Goal: Task Accomplishment & Management: Manage account settings

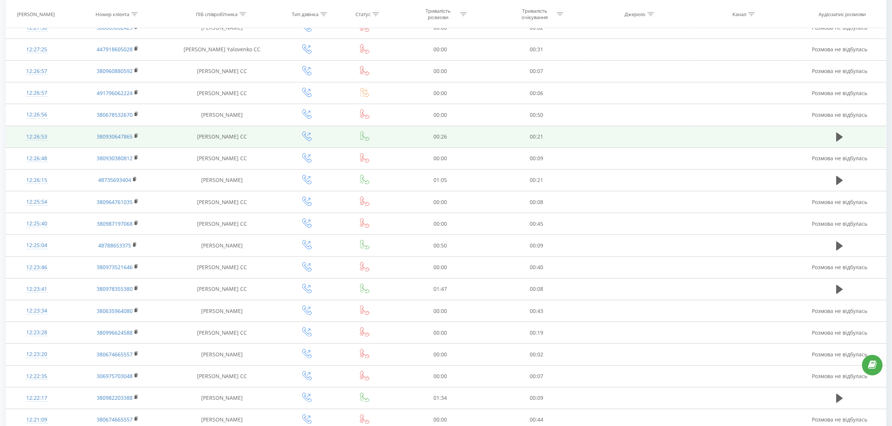
scroll to position [140, 0]
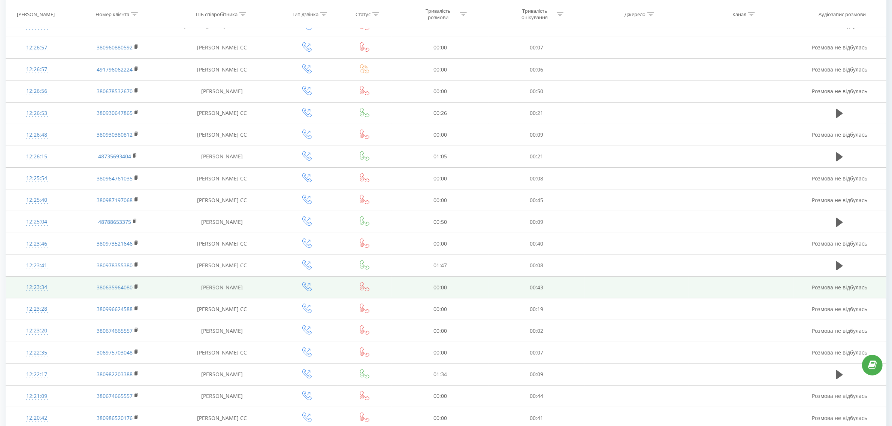
drag, startPoint x: 251, startPoint y: 287, endPoint x: 197, endPoint y: 292, distance: 54.1
click at [197, 292] on td "Albert Оhanisian" at bounding box center [222, 288] width 108 height 22
copy td "Albert Оhanisian"
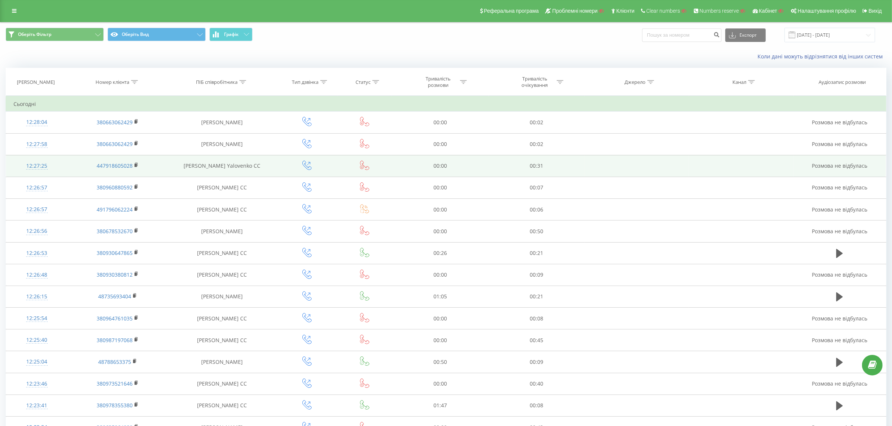
scroll to position [0, 0]
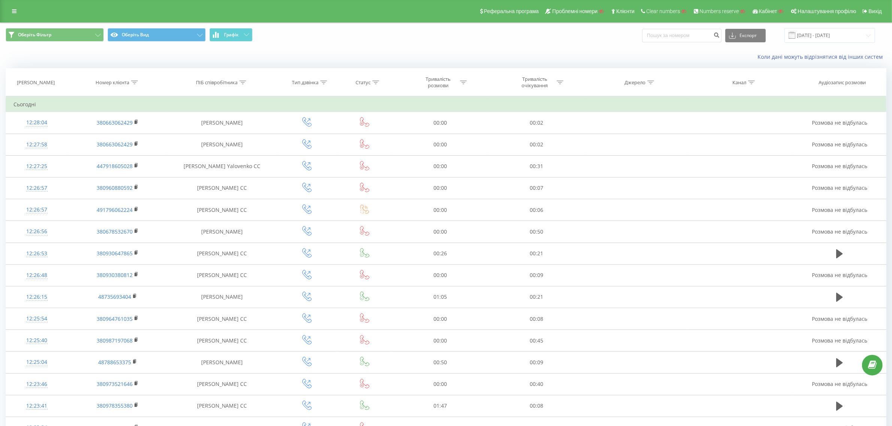
click at [240, 82] on icon at bounding box center [242, 83] width 7 height 4
click at [212, 139] on input "text" at bounding box center [222, 136] width 66 height 13
paste input "Albert Оhanisian"
type input "Albert Оhanisian"
click at [241, 149] on span "OK" at bounding box center [237, 151] width 21 height 12
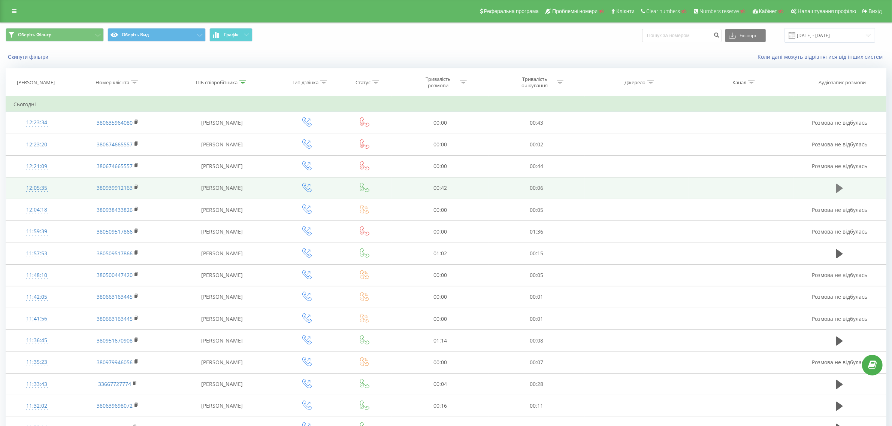
click at [834, 189] on button at bounding box center [839, 188] width 11 height 11
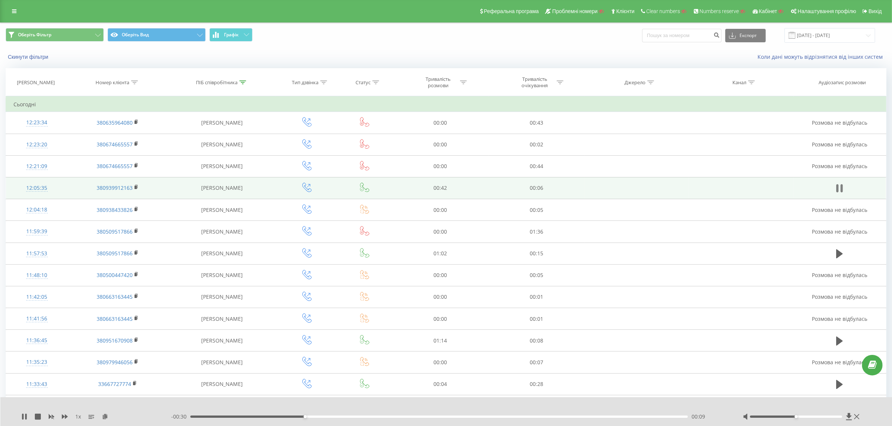
click at [835, 189] on button at bounding box center [839, 188] width 11 height 11
click at [834, 190] on button at bounding box center [839, 188] width 11 height 11
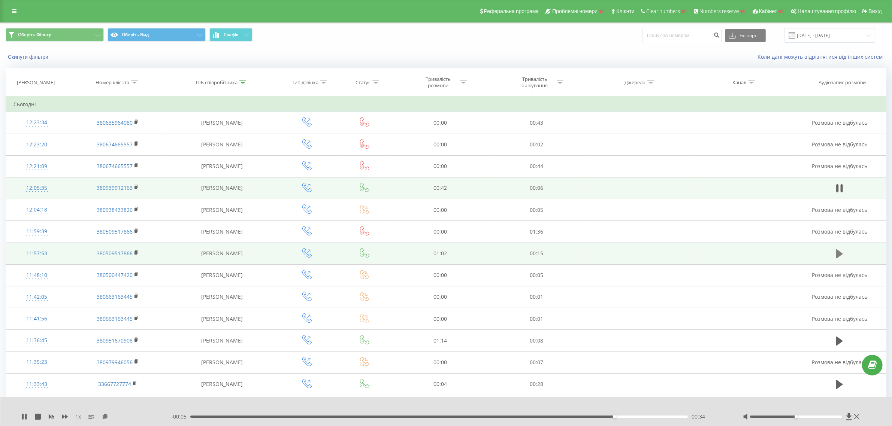
click at [841, 255] on icon at bounding box center [839, 253] width 7 height 9
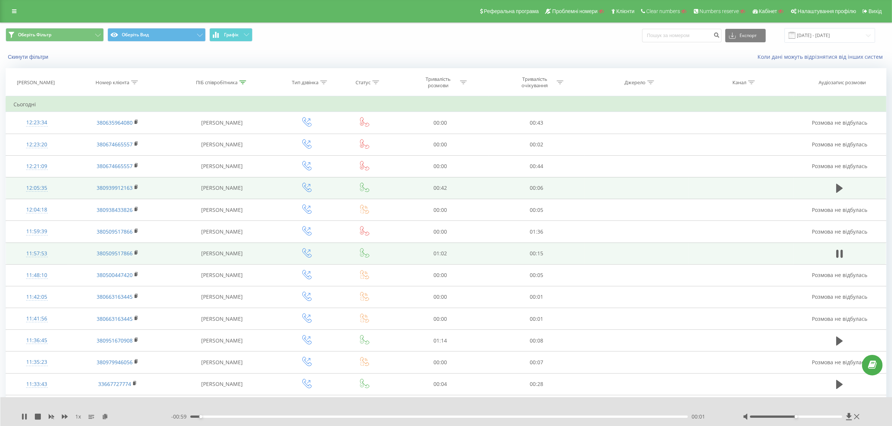
drag, startPoint x: 57, startPoint y: 418, endPoint x: 62, endPoint y: 418, distance: 5.3
click at [57, 418] on div "1 x" at bounding box center [96, 416] width 150 height 7
click at [62, 417] on icon at bounding box center [65, 417] width 6 height 4
click at [63, 417] on icon at bounding box center [65, 417] width 6 height 4
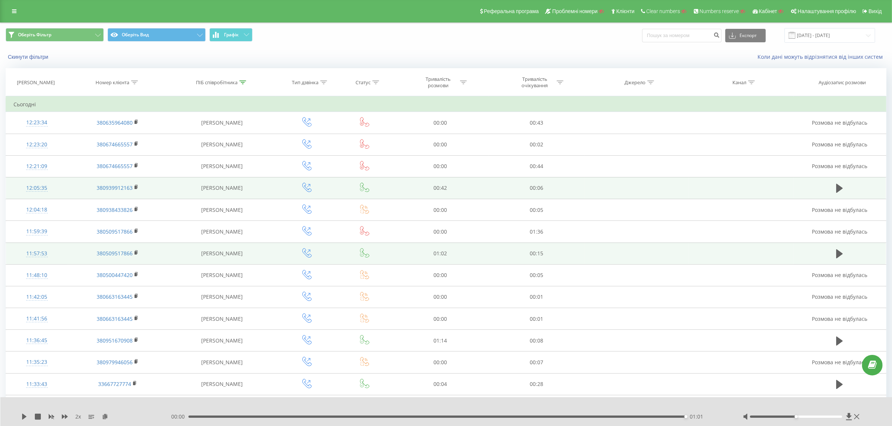
click at [791, 246] on td at bounding box center [741, 254] width 104 height 22
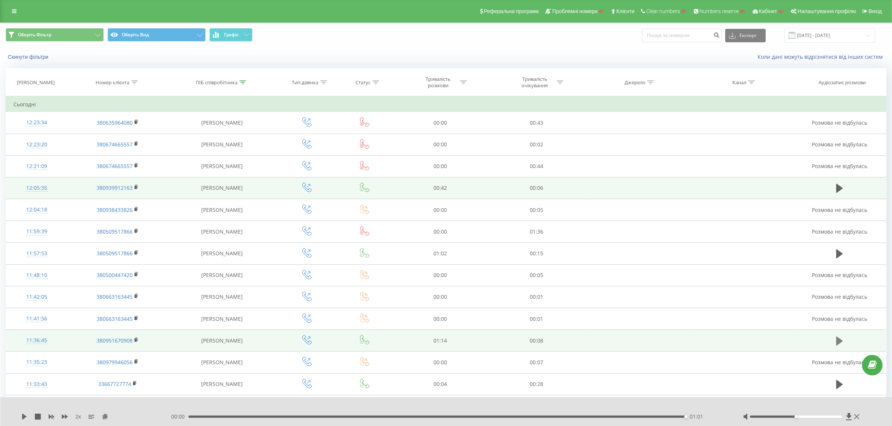
click at [840, 343] on icon at bounding box center [839, 341] width 7 height 9
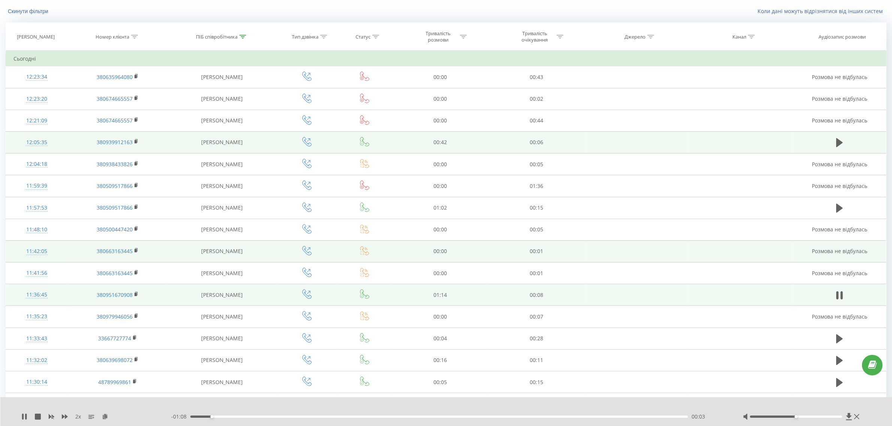
scroll to position [47, 0]
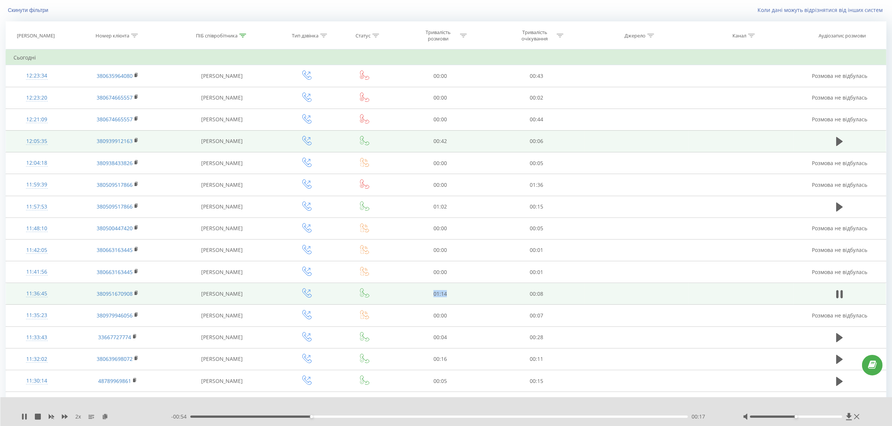
drag, startPoint x: 458, startPoint y: 295, endPoint x: 427, endPoint y: 294, distance: 31.1
click at [427, 294] on td "01:14" at bounding box center [440, 294] width 97 height 22
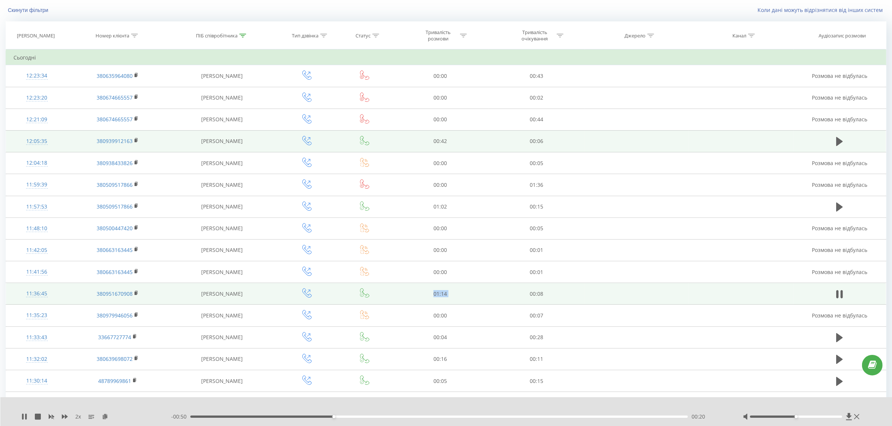
click at [427, 294] on td "01:14" at bounding box center [440, 294] width 97 height 22
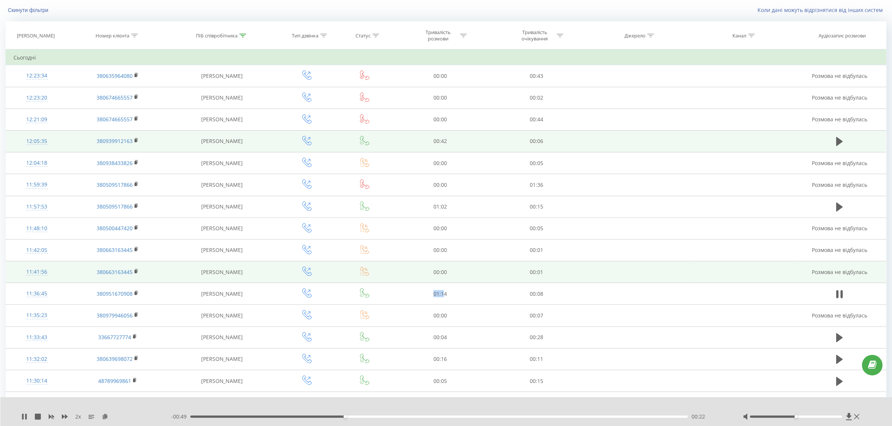
drag, startPoint x: 427, startPoint y: 294, endPoint x: 470, endPoint y: 276, distance: 46.7
click at [446, 293] on td "01:14" at bounding box center [440, 294] width 97 height 22
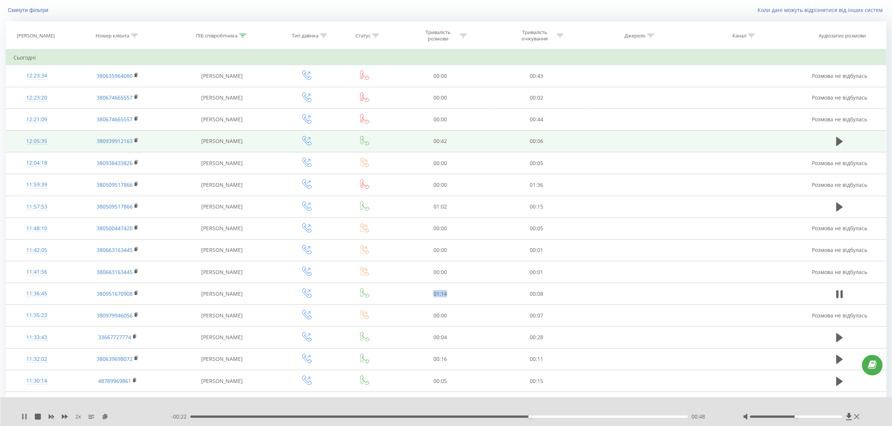
click at [21, 419] on icon at bounding box center [24, 417] width 6 height 6
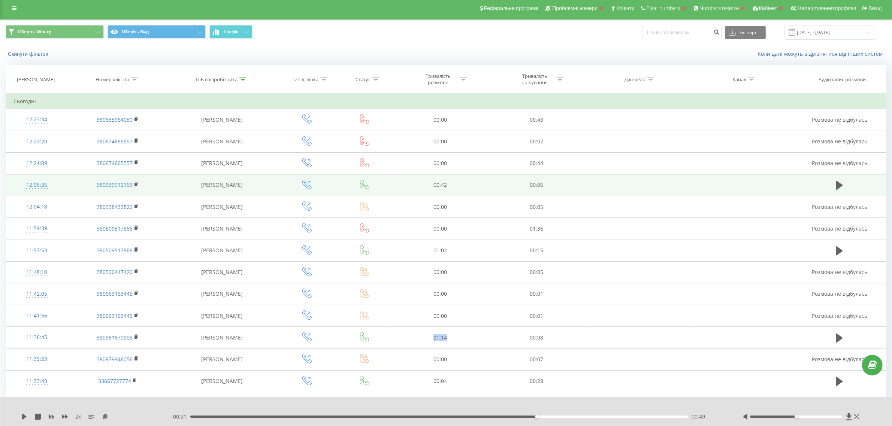
scroll to position [0, 0]
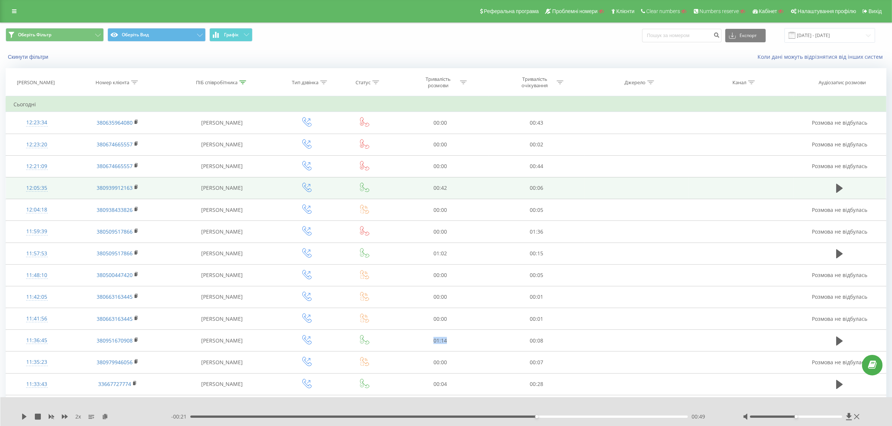
drag, startPoint x: 15, startPoint y: 9, endPoint x: 23, endPoint y: 27, distance: 20.0
click at [15, 9] on icon at bounding box center [14, 11] width 4 height 5
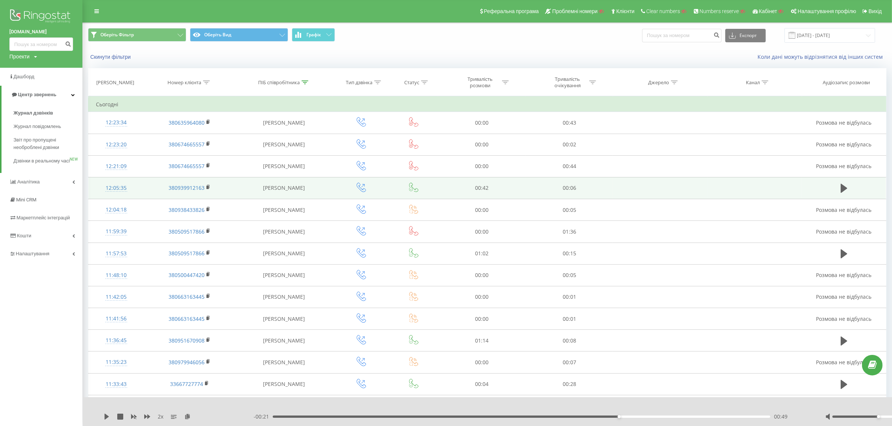
click at [24, 57] on div "Проекти" at bounding box center [19, 56] width 20 height 7
drag, startPoint x: 28, startPoint y: 68, endPoint x: 36, endPoint y: 67, distance: 7.5
click at [29, 68] on input "text" at bounding box center [30, 68] width 37 height 11
paste input "aurcom"
type input "aurcom"
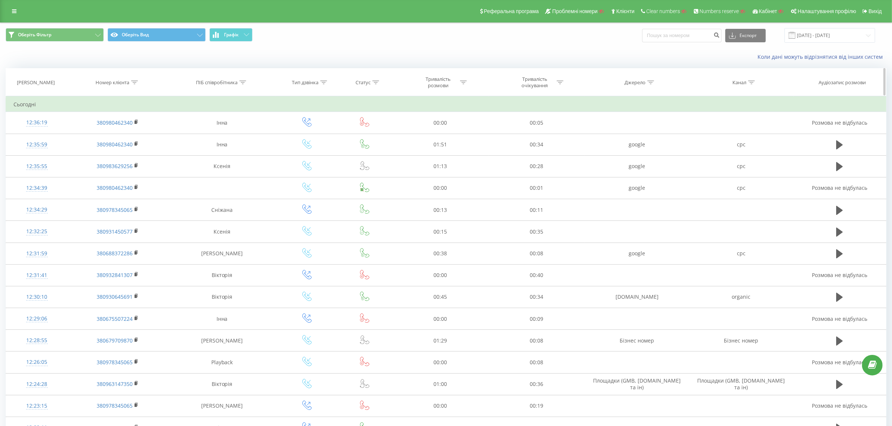
click at [135, 82] on icon at bounding box center [134, 83] width 7 height 4
click at [125, 138] on input "text" at bounding box center [118, 136] width 66 height 13
type input "7087"
click button "OK" at bounding box center [134, 150] width 32 height 9
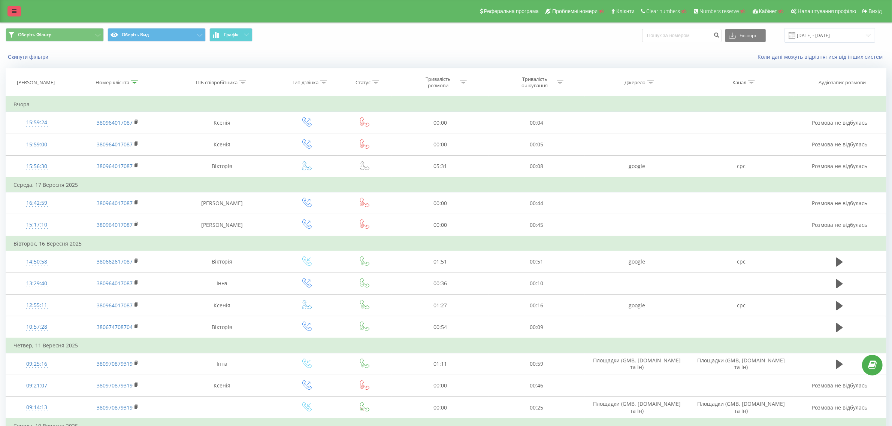
click at [13, 9] on icon at bounding box center [14, 11] width 4 height 5
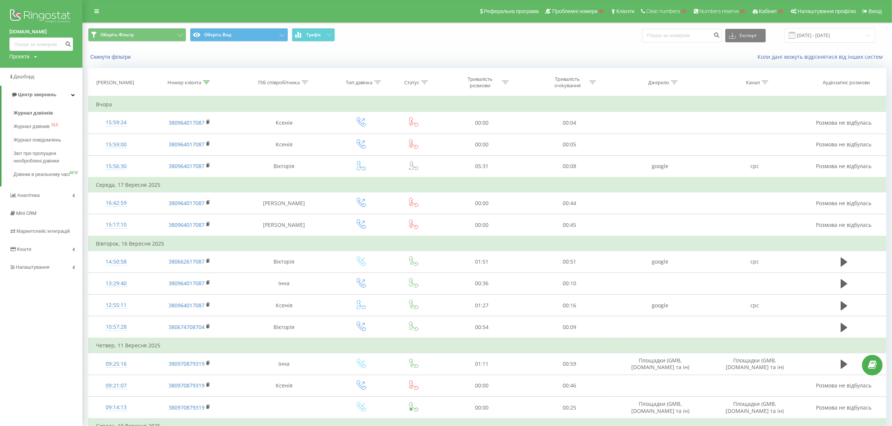
click at [24, 58] on div "Проекти" at bounding box center [19, 56] width 20 height 7
click at [27, 72] on input "text" at bounding box center [30, 68] width 37 height 11
paste input "a-ur.com"
type input "a-ur.com"
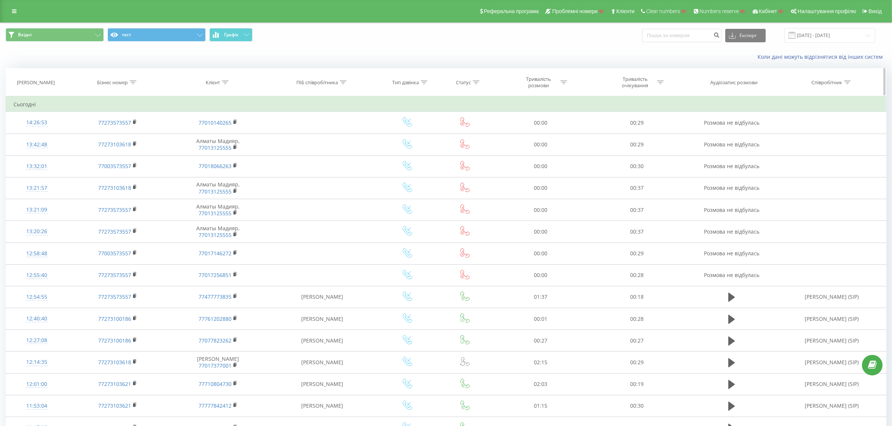
click at [135, 83] on icon at bounding box center [133, 83] width 7 height 4
drag, startPoint x: 130, startPoint y: 139, endPoint x: 132, endPoint y: 143, distance: 4.4
click at [130, 139] on input "text" at bounding box center [118, 136] width 66 height 13
paste input "77003573557"
type input "77003573557"
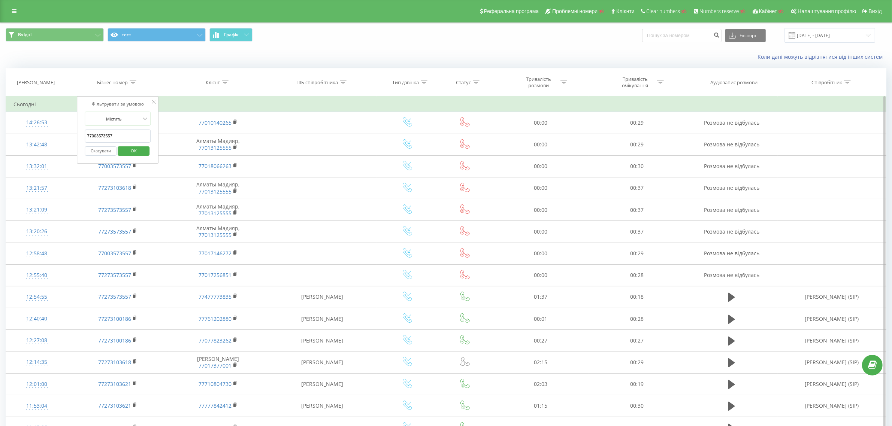
click at [137, 149] on span "OK" at bounding box center [133, 151] width 21 height 12
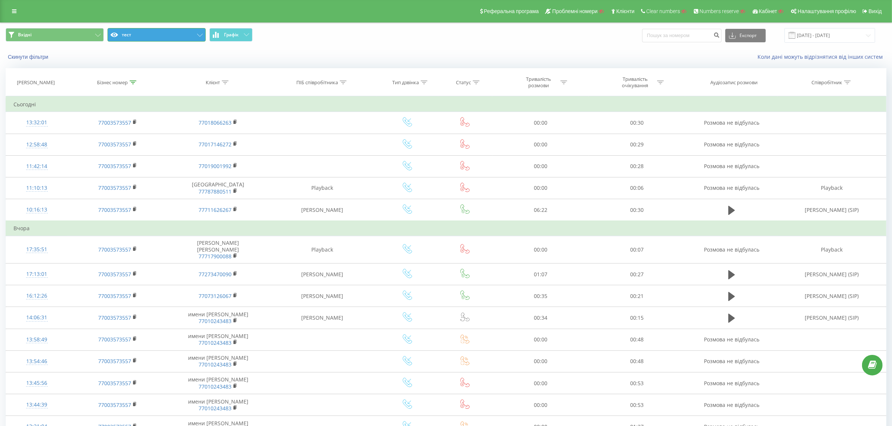
drag, startPoint x: 195, startPoint y: 34, endPoint x: 194, endPoint y: 38, distance: 4.4
click at [196, 34] on button "тест" at bounding box center [156, 34] width 98 height 13
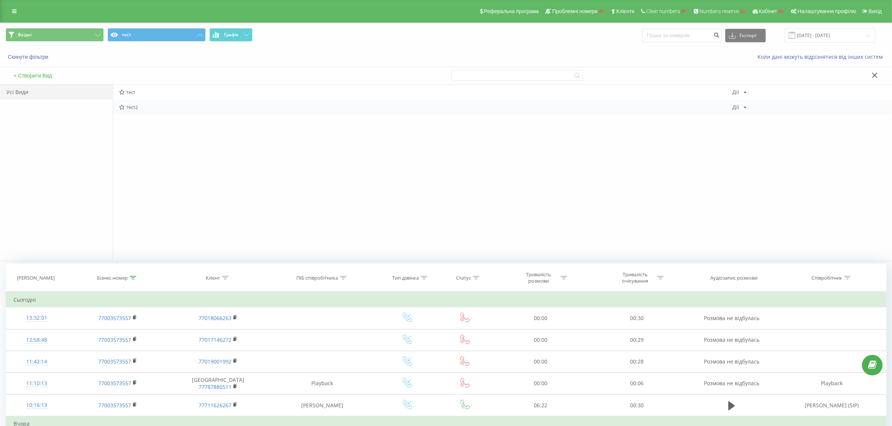
click at [719, 108] on div "Дії Редагувати Копіювати Видалити За замовчуванням Поділитися" at bounding box center [739, 106] width 14 height 5
click at [719, 121] on div "Редагувати" at bounding box center [768, 117] width 72 height 14
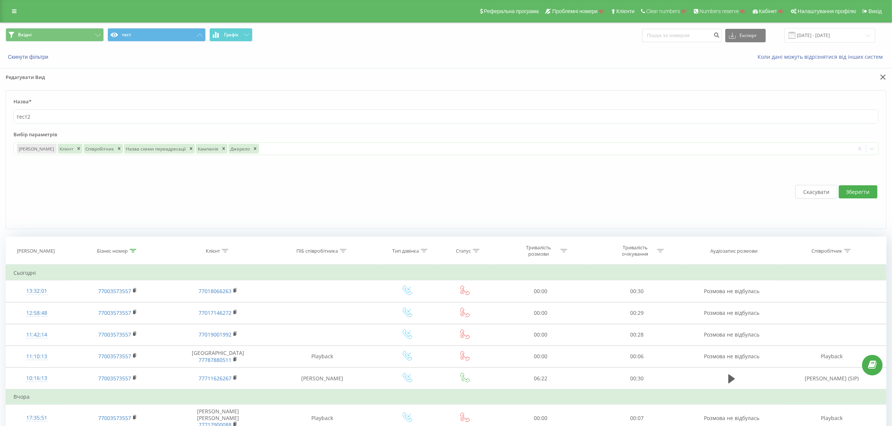
click at [719, 194] on button "Зберегти" at bounding box center [857, 191] width 39 height 13
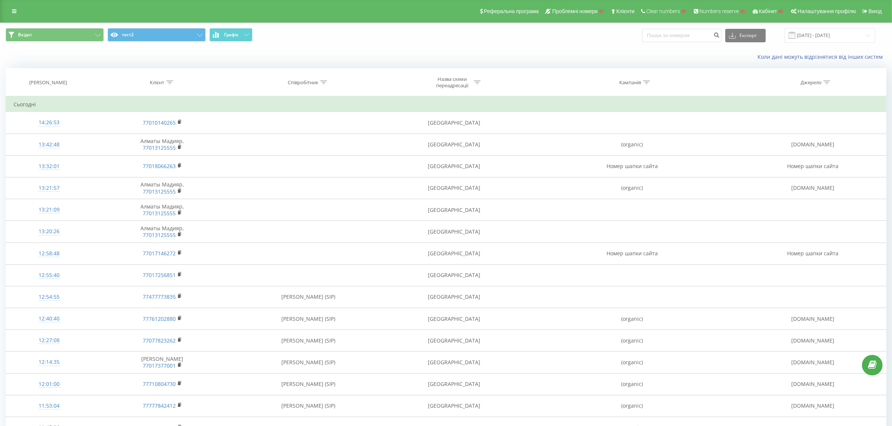
click at [169, 82] on icon at bounding box center [169, 83] width 7 height 4
click at [222, 84] on div "Клієнт" at bounding box center [162, 82] width 140 height 6
click at [201, 34] on icon at bounding box center [200, 35] width 6 height 3
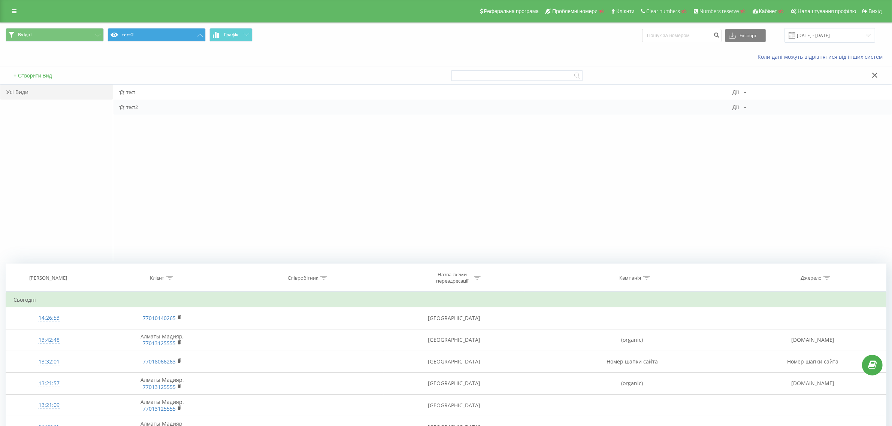
click at [719, 106] on icon at bounding box center [744, 107] width 3 height 4
click at [719, 117] on div "Редагувати" at bounding box center [768, 117] width 72 height 14
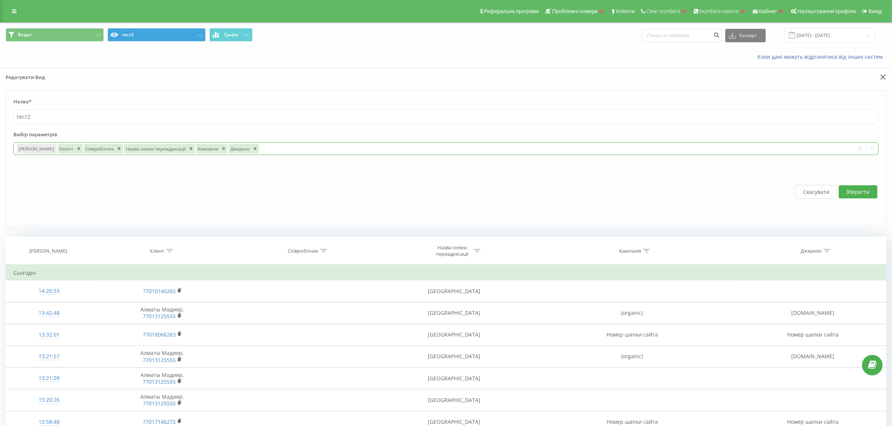
click at [285, 150] on div at bounding box center [555, 149] width 591 height 9
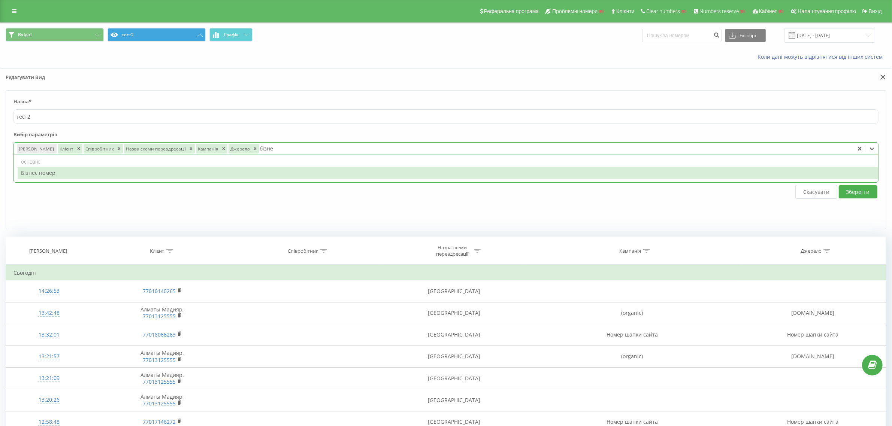
type input "бізнес"
click at [297, 178] on div "Бізнес номер" at bounding box center [448, 173] width 860 height 12
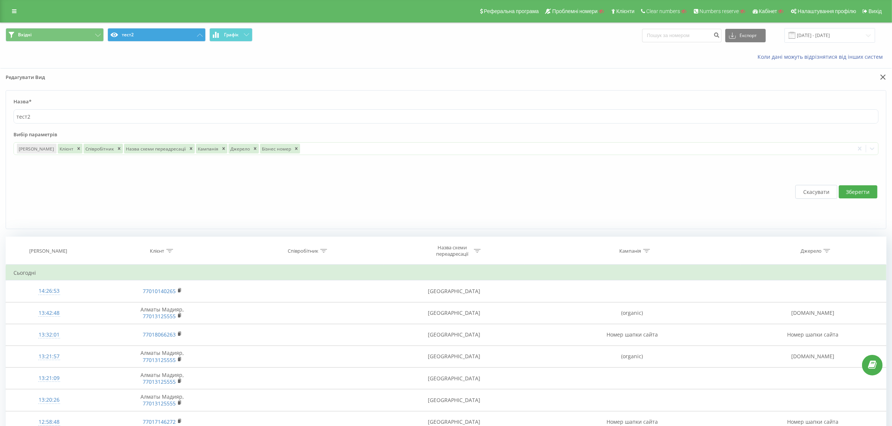
click at [719, 127] on form "Назва* тест2 Вибір параметрів Дата дзвінка Клієнт Співробітник Назва схеми пере…" at bounding box center [446, 159] width 880 height 139
drag, startPoint x: 864, startPoint y: 199, endPoint x: 858, endPoint y: 193, distance: 8.5
click at [719, 198] on button "Зберегти" at bounding box center [857, 191] width 39 height 13
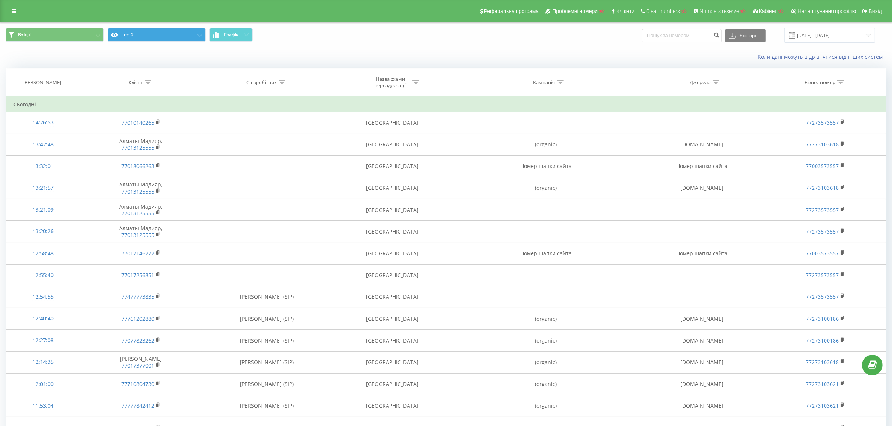
click at [719, 81] on icon at bounding box center [840, 83] width 7 height 4
click at [719, 133] on input "text" at bounding box center [779, 136] width 66 height 13
paste input "77003573557"
type input "77003573557"
click at [719, 149] on span "OK" at bounding box center [795, 151] width 21 height 12
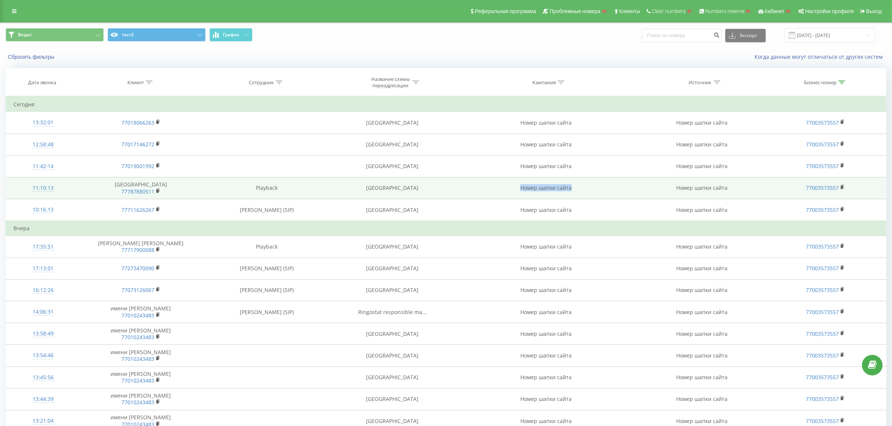
drag, startPoint x: 562, startPoint y: 189, endPoint x: 587, endPoint y: 191, distance: 24.8
click at [586, 191] on td "Номер шапки сайта" at bounding box center [546, 188] width 186 height 22
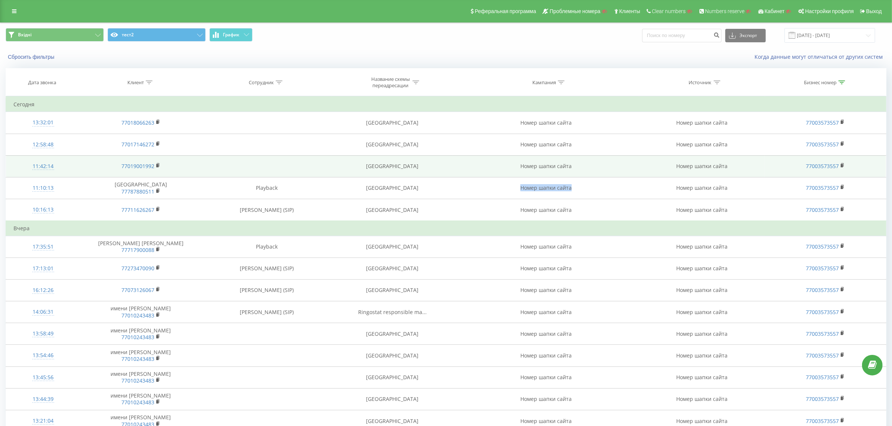
copy td "Номер шапки сайта"
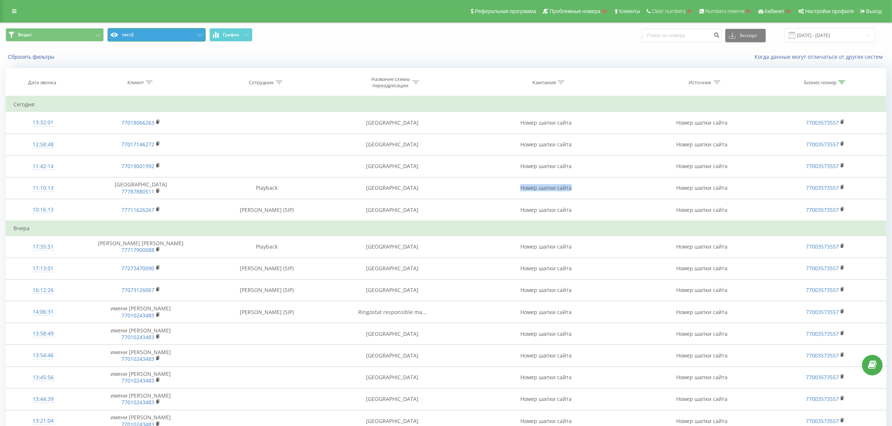
click at [186, 40] on button "тест2" at bounding box center [156, 34] width 98 height 13
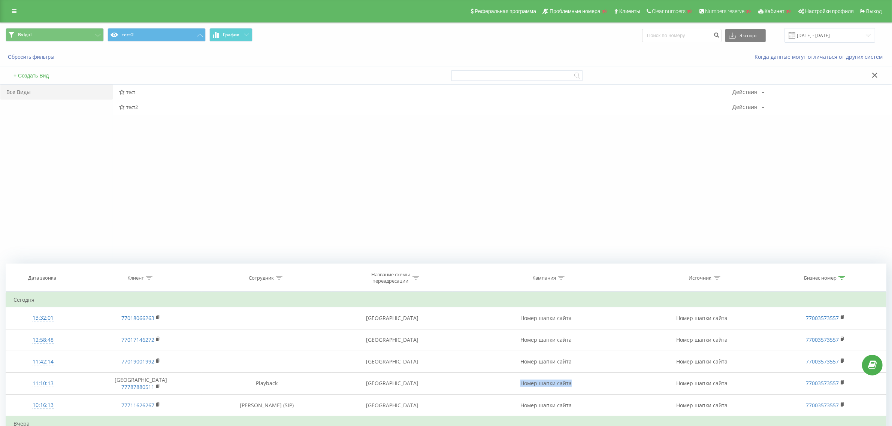
click at [14, 94] on div "Все Виды" at bounding box center [56, 92] width 112 height 15
click at [42, 57] on button "Сбросить фильтры" at bounding box center [32, 57] width 52 height 7
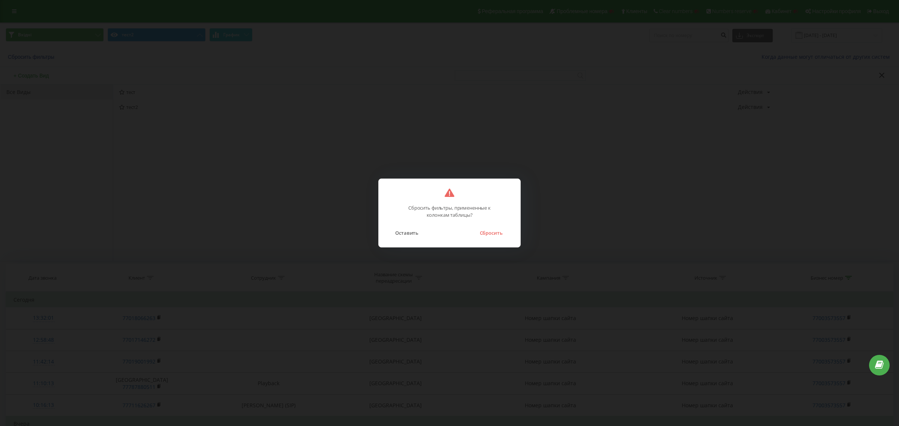
click at [495, 227] on div "Оставить Сбросить" at bounding box center [449, 228] width 127 height 19
click at [495, 231] on button "Сбросить" at bounding box center [491, 233] width 30 height 10
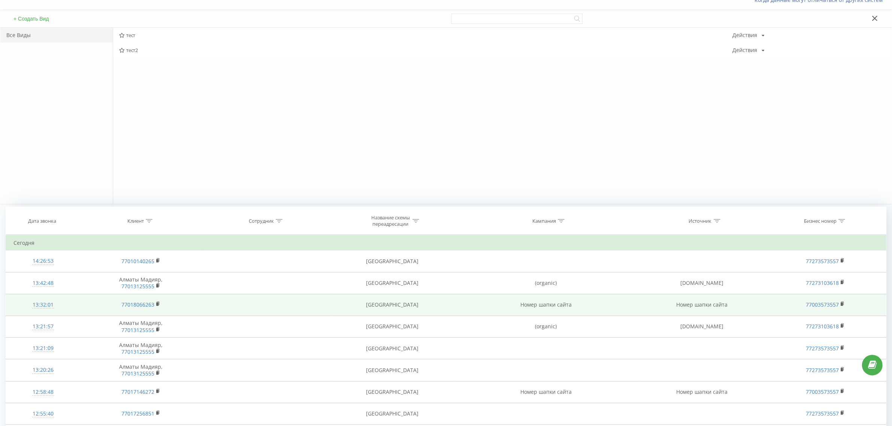
scroll to position [94, 0]
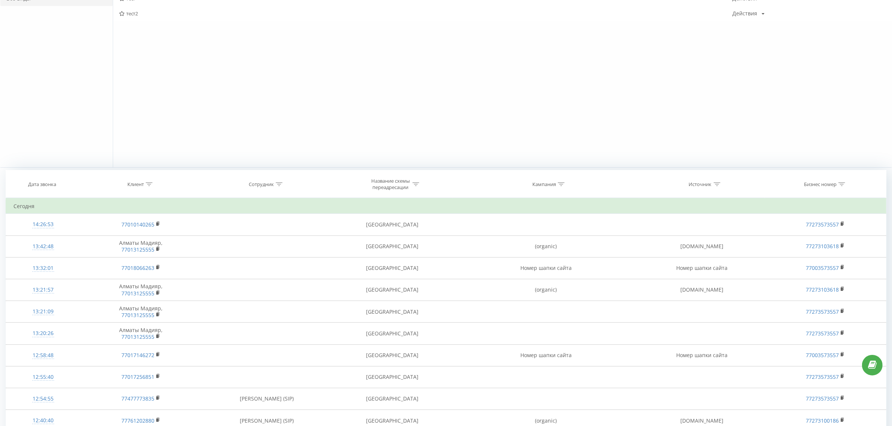
click at [843, 182] on div at bounding box center [841, 184] width 7 height 6
click at [770, 238] on input "text" at bounding box center [779, 237] width 66 height 13
paste input "Номер шапки сайта"
click at [767, 244] on input "Номер шапки сайта" at bounding box center [779, 237] width 66 height 13
paste input "35 57"
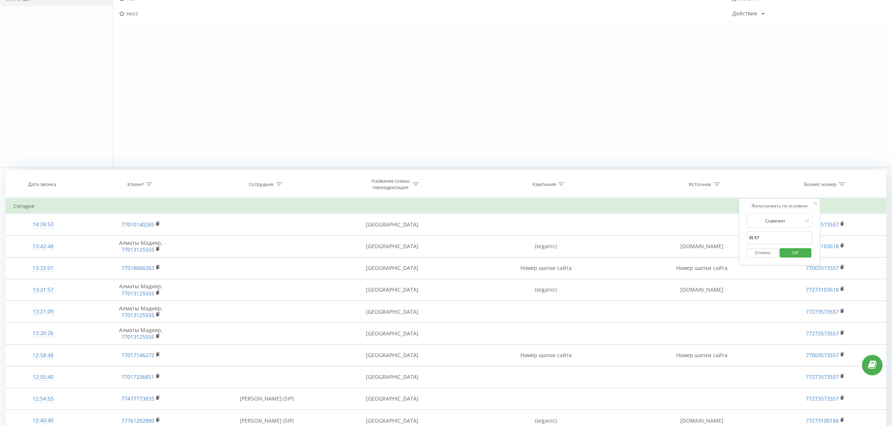
click at [755, 241] on input "35 57" at bounding box center [779, 237] width 66 height 13
type input "3557"
click at [796, 250] on span "OK" at bounding box center [795, 253] width 21 height 12
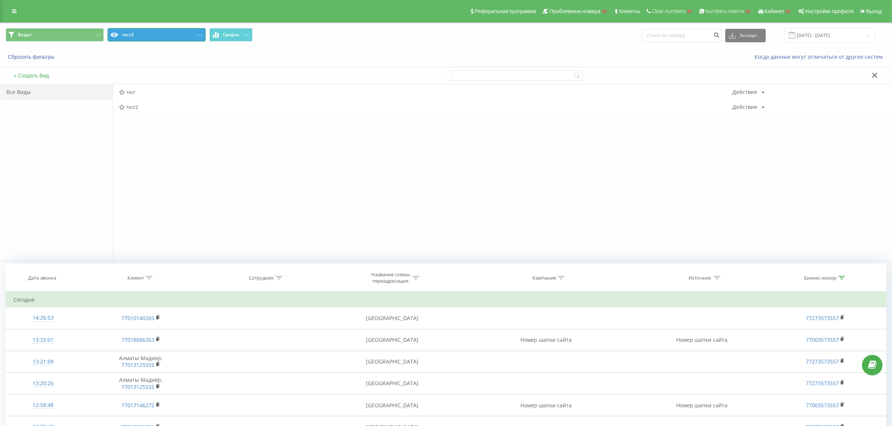
click at [194, 34] on button "тест2" at bounding box center [156, 34] width 98 height 13
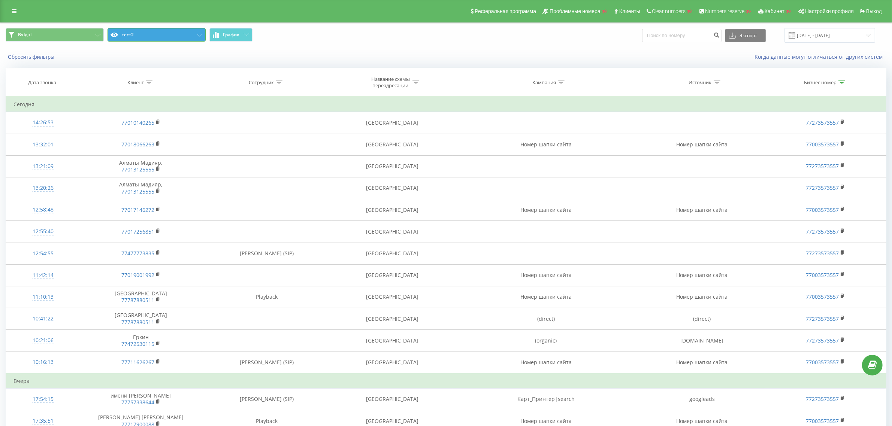
click at [189, 34] on button "тест2" at bounding box center [156, 34] width 98 height 13
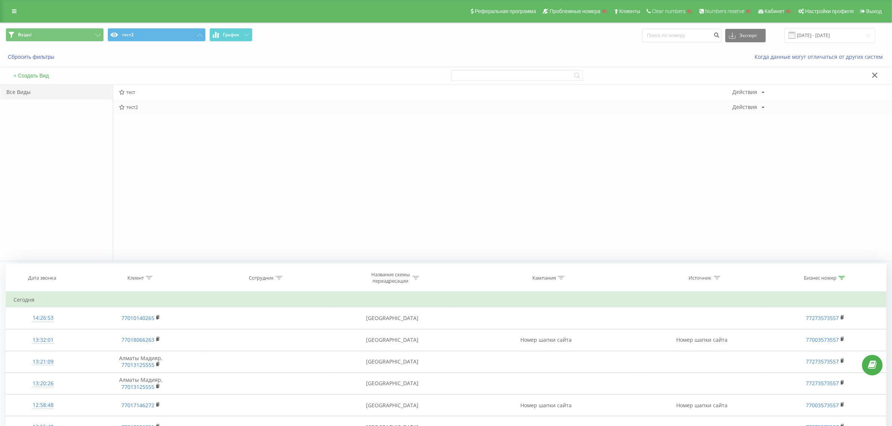
click at [747, 108] on div "Действия" at bounding box center [744, 106] width 25 height 5
click at [765, 118] on span "Редактировать" at bounding box center [768, 117] width 33 height 6
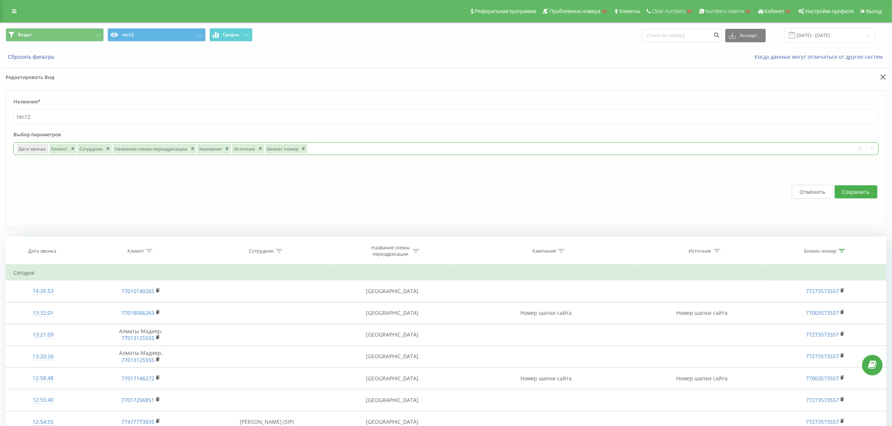
click at [397, 149] on div at bounding box center [579, 149] width 543 height 9
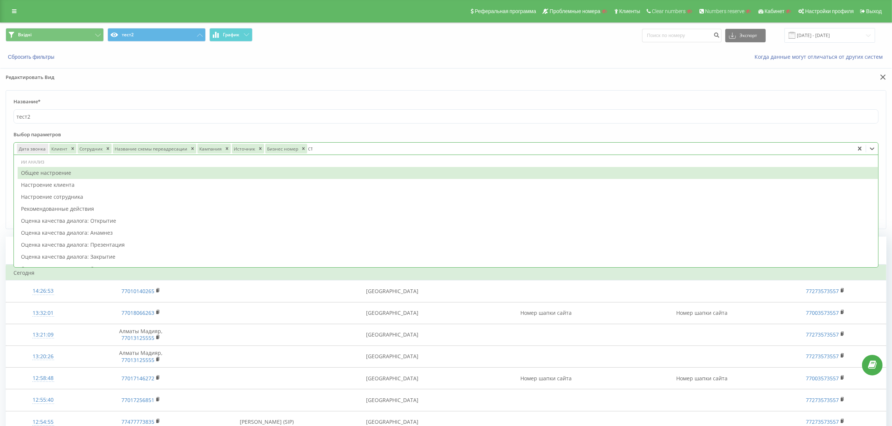
type input "стат"
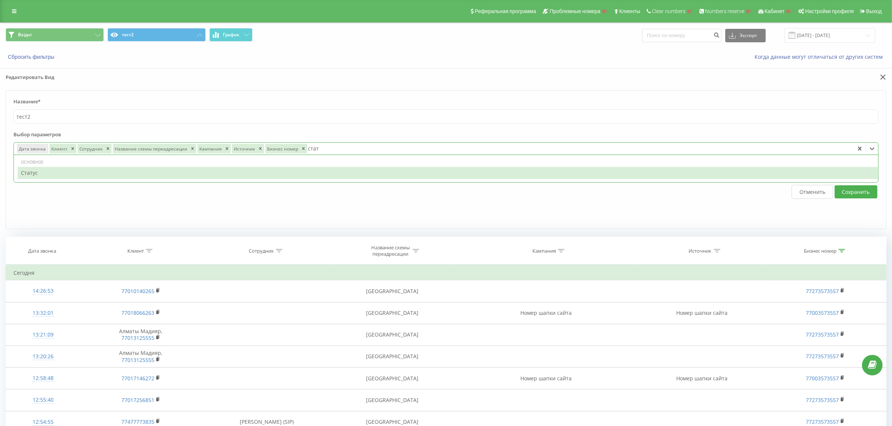
click at [338, 178] on div "Статус" at bounding box center [448, 173] width 860 height 12
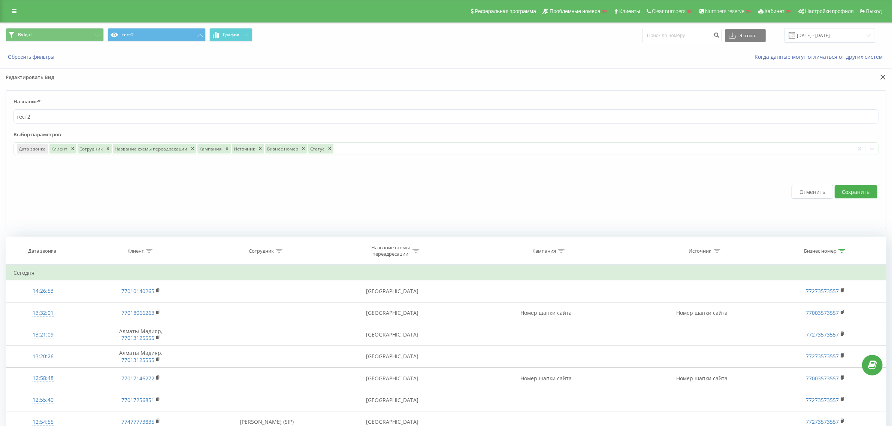
click at [785, 137] on label "Выбор параметров" at bounding box center [445, 136] width 865 height 11
click at [852, 194] on button "Сохранить" at bounding box center [855, 191] width 43 height 13
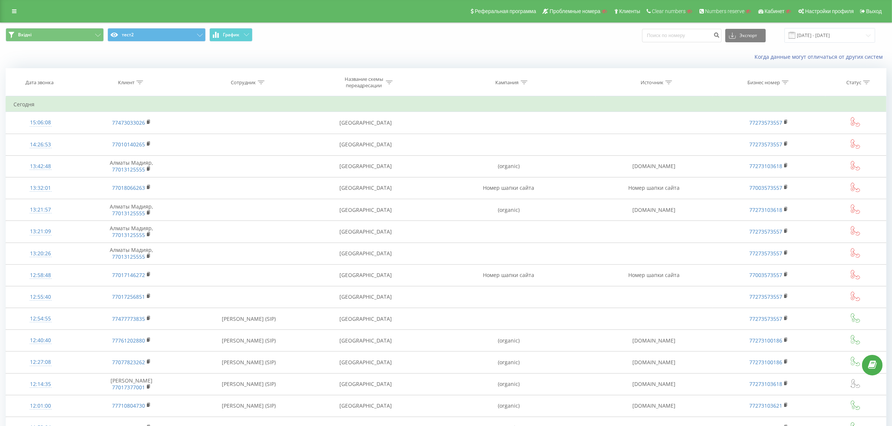
click at [785, 79] on div at bounding box center [785, 82] width 7 height 6
click at [755, 139] on input "text" at bounding box center [769, 136] width 66 height 13
paste input "35 57"
click at [787, 150] on span "OK" at bounding box center [784, 151] width 21 height 12
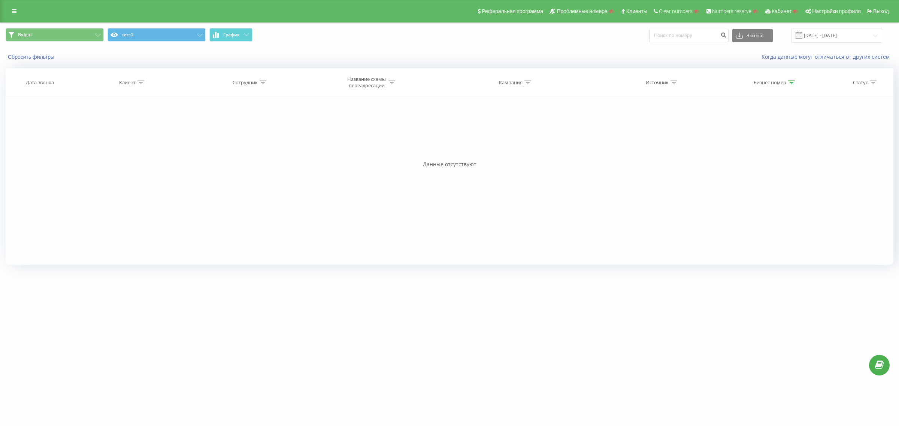
click at [789, 83] on icon at bounding box center [791, 83] width 7 height 4
click at [751, 136] on input "35 57" at bounding box center [775, 136] width 66 height 13
click at [749, 136] on input "35 57" at bounding box center [775, 136] width 66 height 13
type input "3557"
click at [800, 151] on span "OK" at bounding box center [790, 151] width 21 height 12
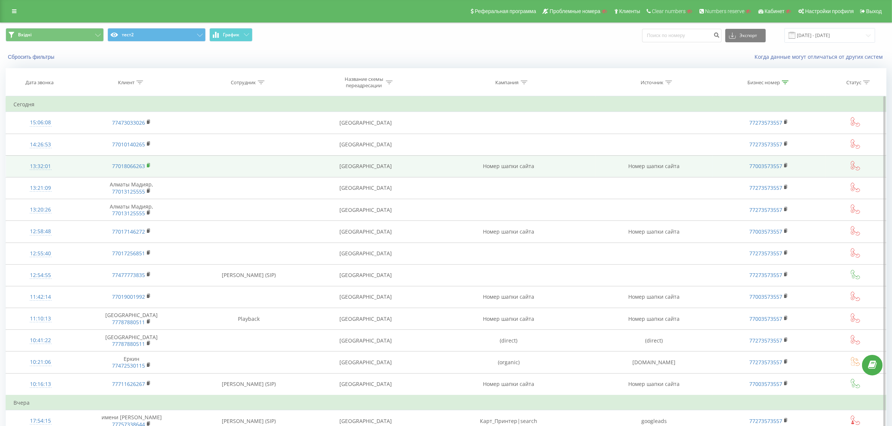
click at [148, 166] on rect at bounding box center [148, 165] width 2 height 3
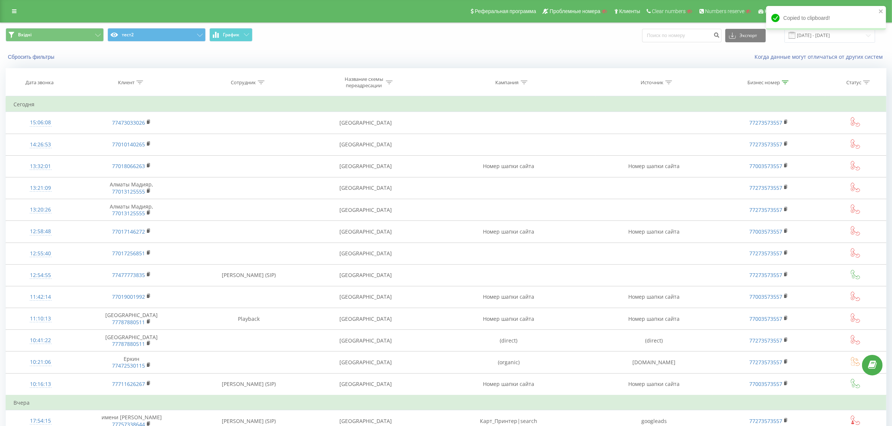
click at [139, 79] on div at bounding box center [139, 82] width 7 height 6
click at [242, 34] on button "График" at bounding box center [230, 34] width 43 height 13
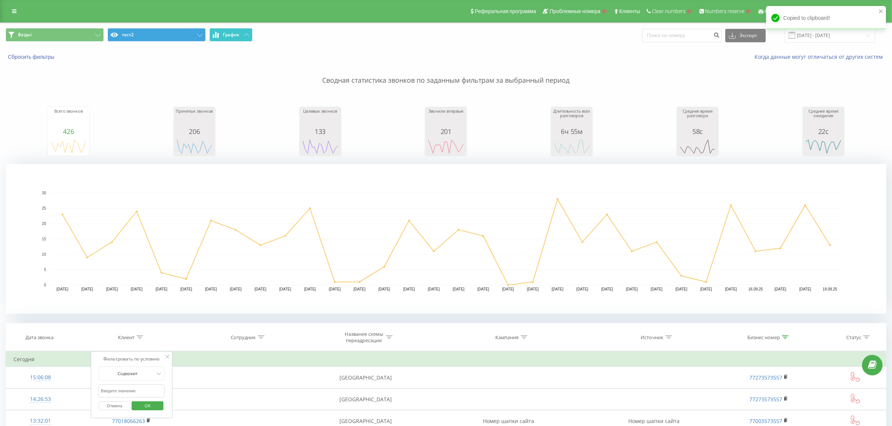
drag, startPoint x: 233, startPoint y: 38, endPoint x: 205, endPoint y: 32, distance: 28.7
click at [233, 38] on button "График" at bounding box center [230, 34] width 43 height 13
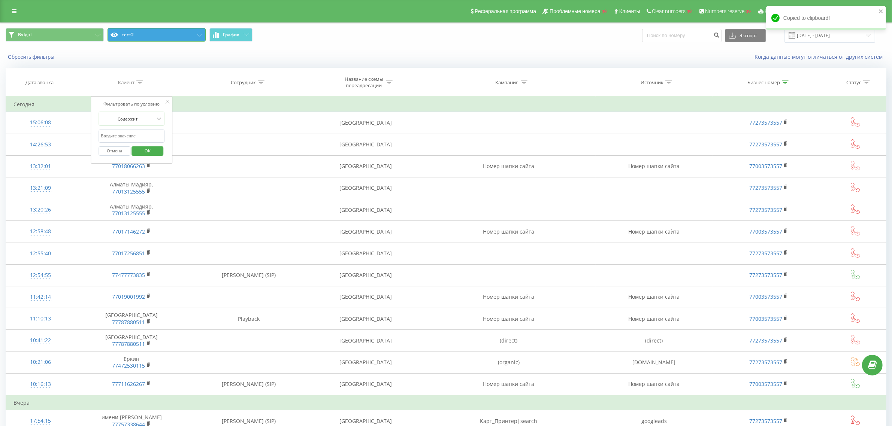
click at [179, 33] on button "тест2" at bounding box center [156, 34] width 98 height 13
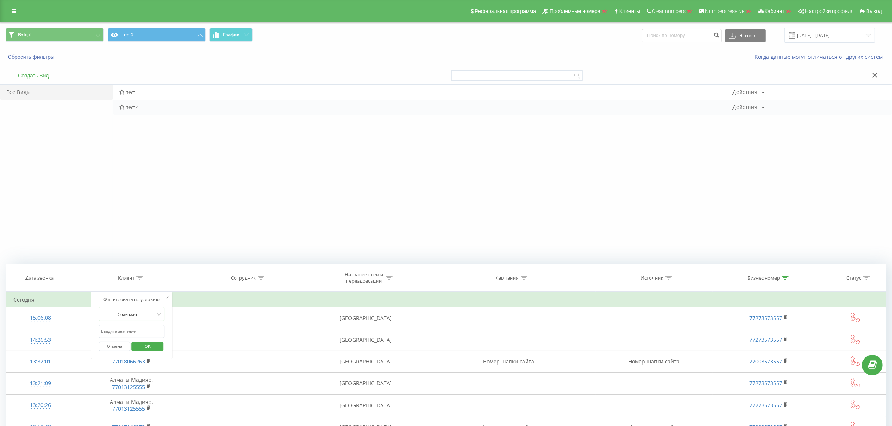
click at [750, 102] on div "тест2 Действия Редактировать Копировать Удалить По умолчанию Поделиться" at bounding box center [502, 107] width 778 height 15
click at [751, 106] on div "Действия" at bounding box center [744, 106] width 25 height 5
click at [758, 121] on div "Редактировать" at bounding box center [763, 117] width 63 height 14
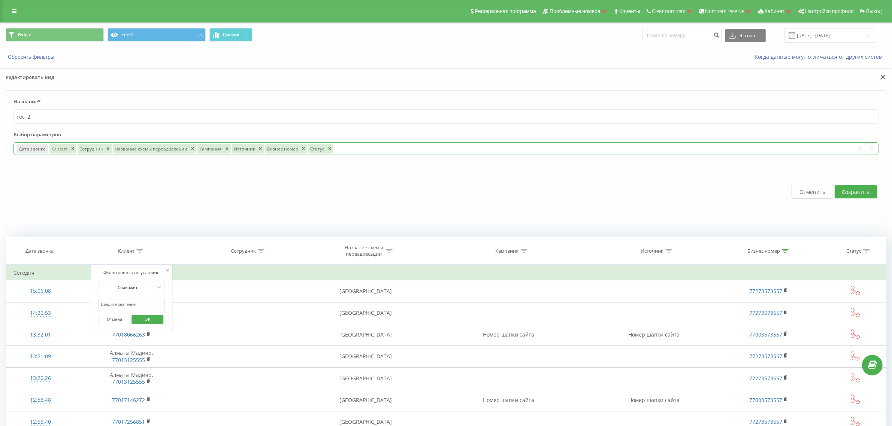
click at [387, 149] on div at bounding box center [592, 149] width 516 height 9
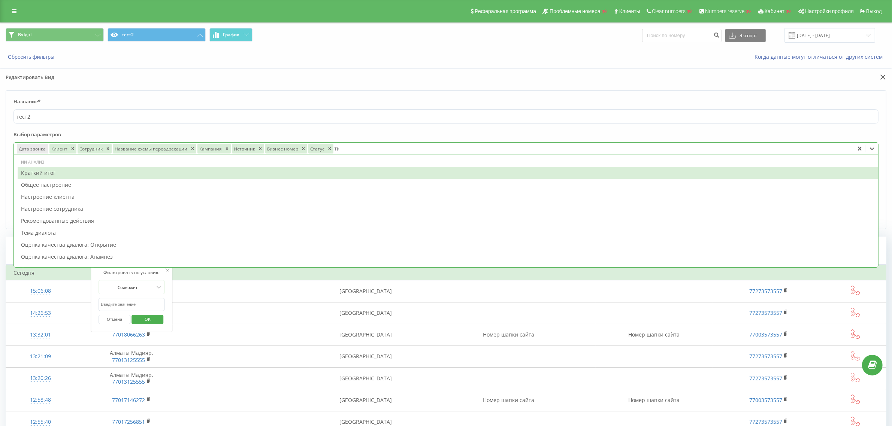
type input "тип"
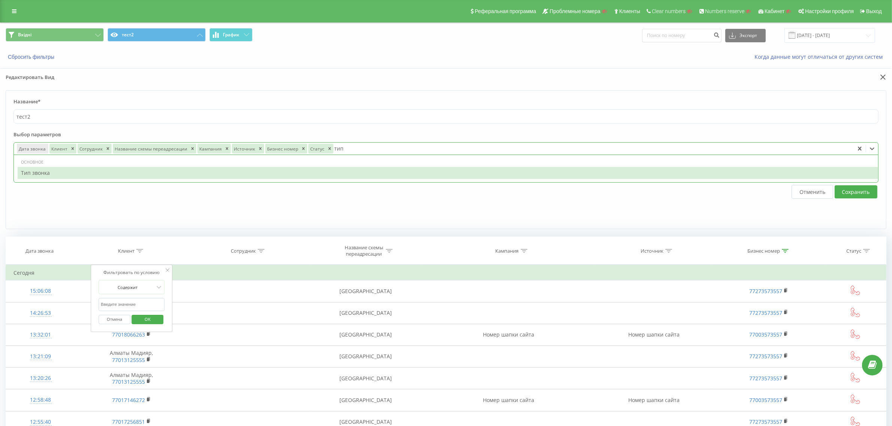
click at [259, 174] on div "Тип звонка" at bounding box center [448, 173] width 860 height 12
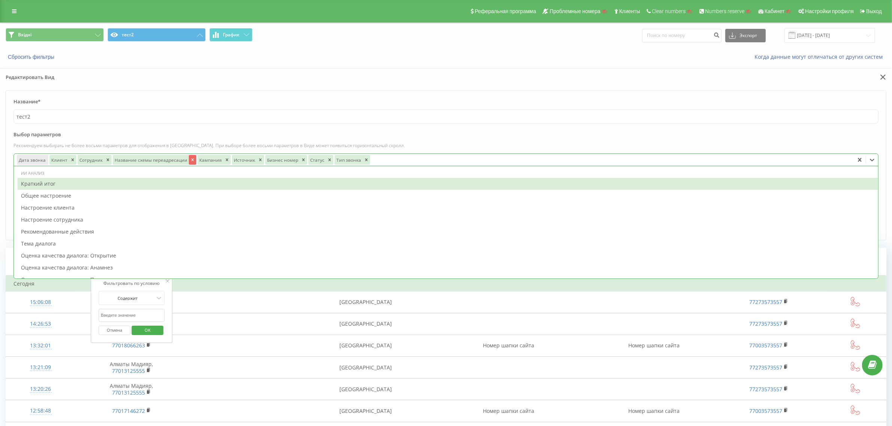
click at [190, 161] on icon "Remove Название схемы переадресации" at bounding box center [192, 159] width 5 height 5
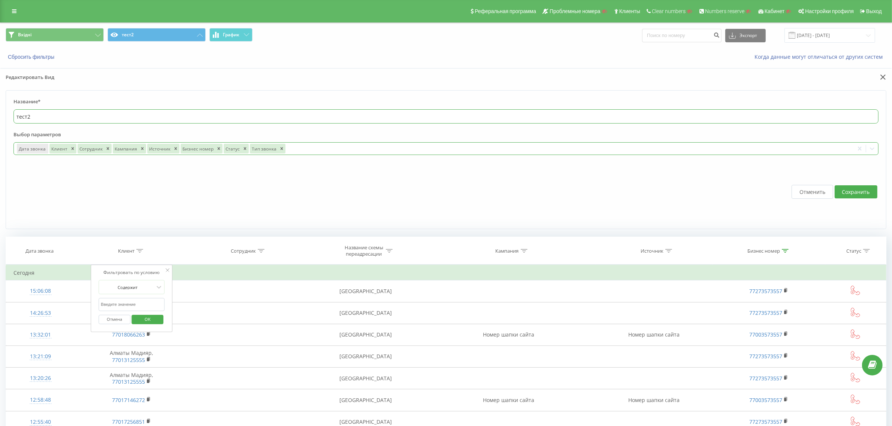
click at [373, 121] on input "тест2" at bounding box center [445, 116] width 865 height 14
click at [859, 193] on button "Сохранить" at bounding box center [855, 191] width 43 height 13
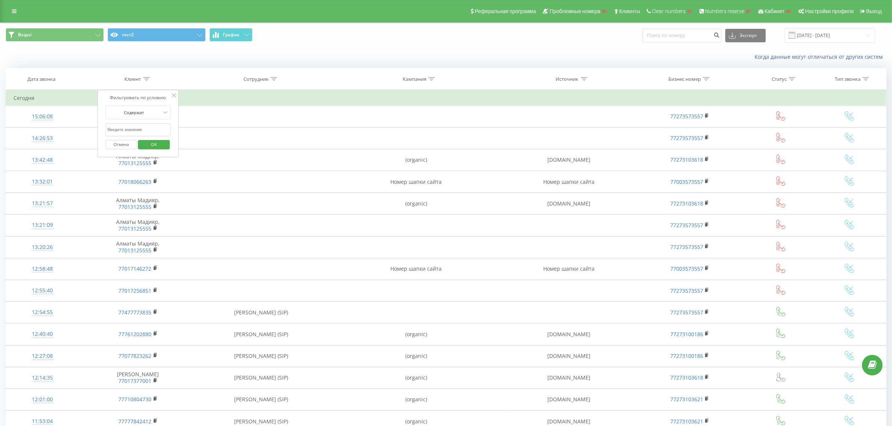
drag, startPoint x: 172, startPoint y: 98, endPoint x: 627, endPoint y: 87, distance: 455.1
click at [176, 98] on div "Фильтровать по условию Содержит Отмена OK" at bounding box center [138, 123] width 82 height 67
click at [708, 79] on icon at bounding box center [706, 79] width 7 height 4
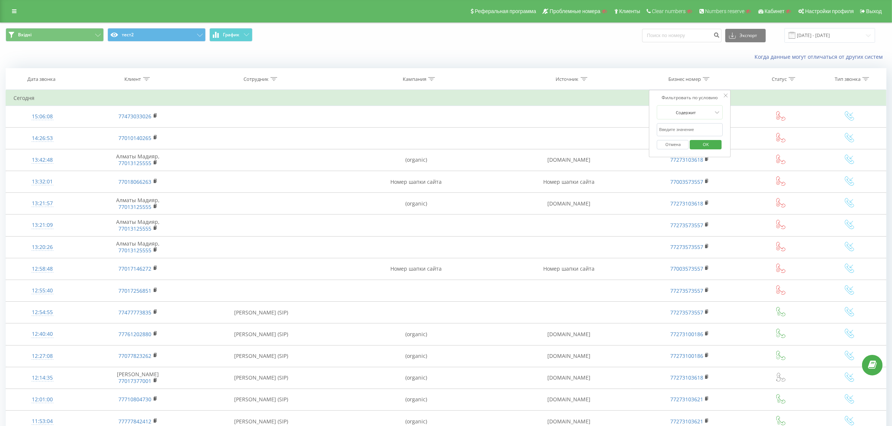
click at [669, 126] on input "text" at bounding box center [690, 129] width 66 height 13
type input "3557"
click at [703, 145] on span "OK" at bounding box center [705, 145] width 21 height 12
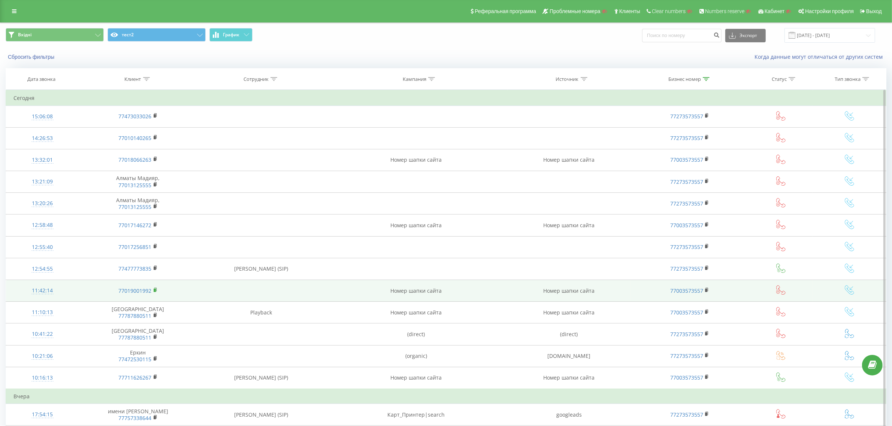
click at [155, 290] on rect at bounding box center [155, 289] width 2 height 3
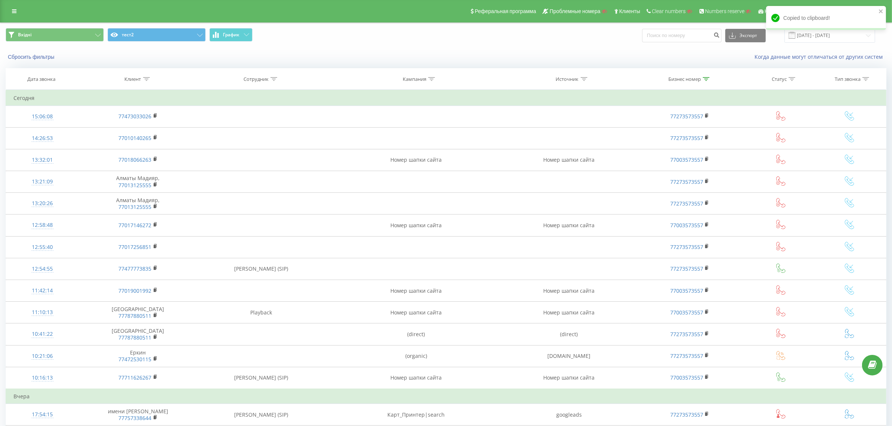
click at [148, 81] on div at bounding box center [146, 79] width 7 height 6
click at [144, 134] on input "text" at bounding box center [138, 129] width 66 height 13
paste input "77019001992"
type input "77019001992"
click at [155, 146] on span "OK" at bounding box center [153, 145] width 21 height 12
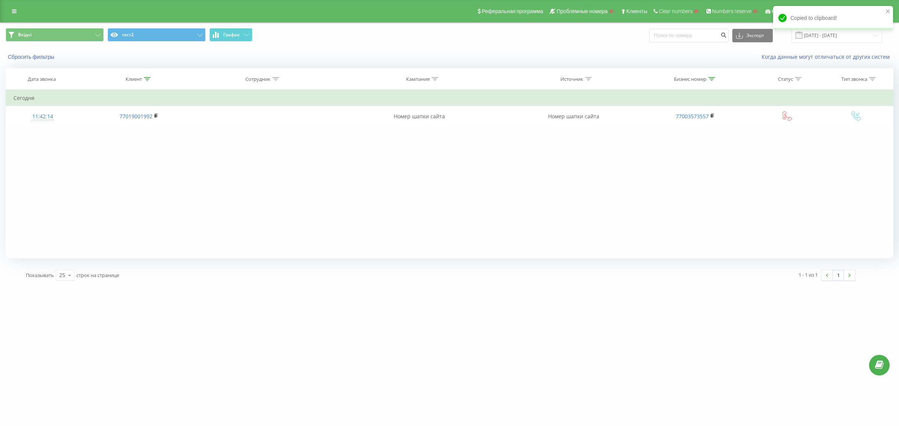
click at [154, 78] on div "Клиент" at bounding box center [138, 79] width 119 height 6
click at [124, 146] on button "Отмена" at bounding box center [122, 144] width 32 height 9
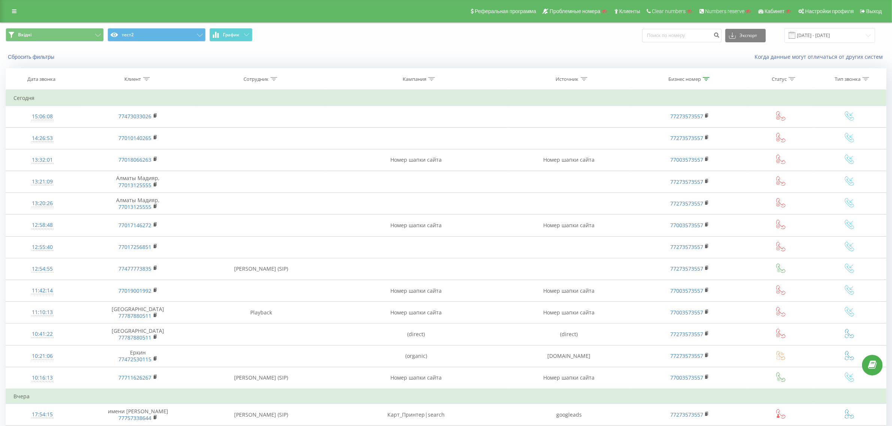
click at [708, 78] on icon at bounding box center [706, 79] width 7 height 4
click at [679, 124] on input "3557" at bounding box center [690, 129] width 66 height 13
paste input "7727310361"
type input "77273103617"
click at [709, 145] on span "OK" at bounding box center [705, 145] width 21 height 12
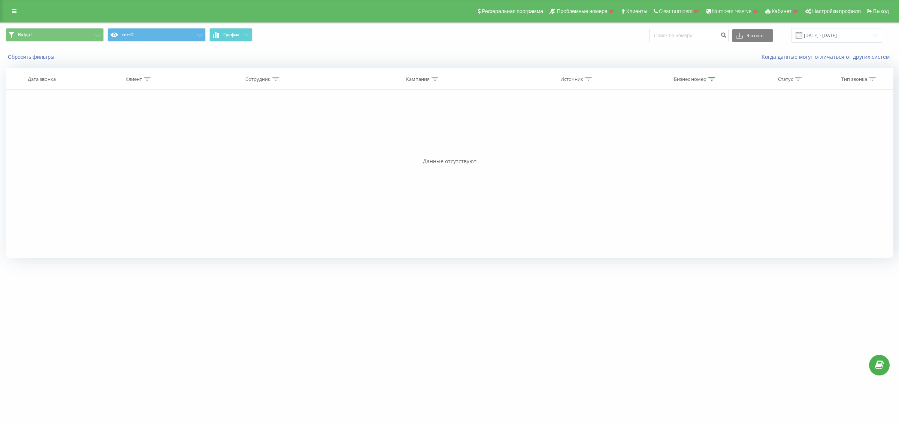
click at [708, 79] on div "Бизнес номер" at bounding box center [694, 79] width 41 height 6
click at [684, 130] on input "77273103617" at bounding box center [695, 129] width 66 height 13
click at [715, 142] on span "OK" at bounding box center [711, 145] width 21 height 12
click at [712, 79] on icon at bounding box center [711, 79] width 7 height 4
click at [680, 146] on button "Отмена" at bounding box center [678, 144] width 32 height 9
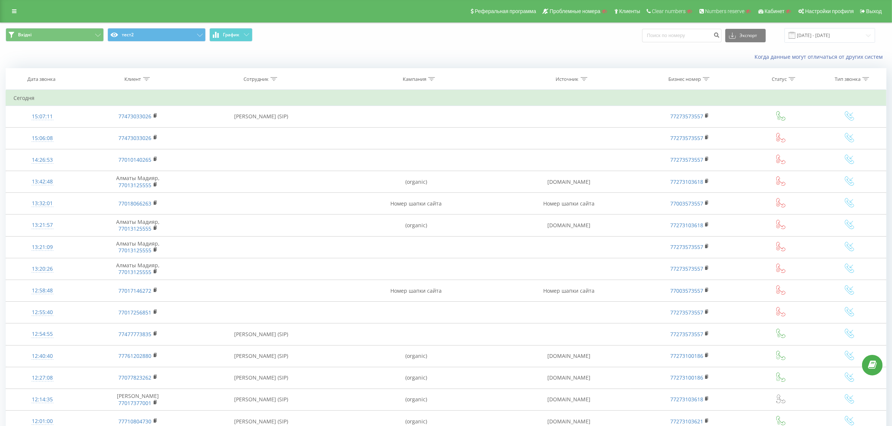
click at [707, 78] on icon at bounding box center [706, 79] width 7 height 4
click at [676, 129] on input "77273103617" at bounding box center [690, 129] width 66 height 13
type input "3557"
click at [703, 143] on span "OK" at bounding box center [705, 145] width 21 height 12
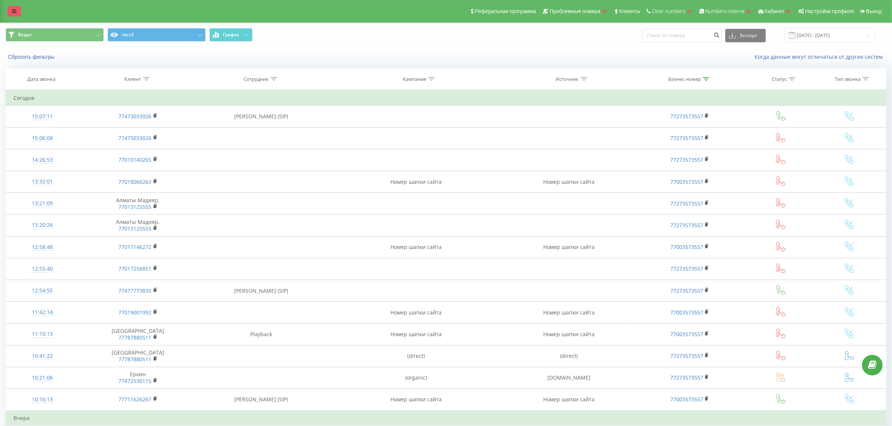
click at [12, 13] on icon at bounding box center [14, 11] width 4 height 5
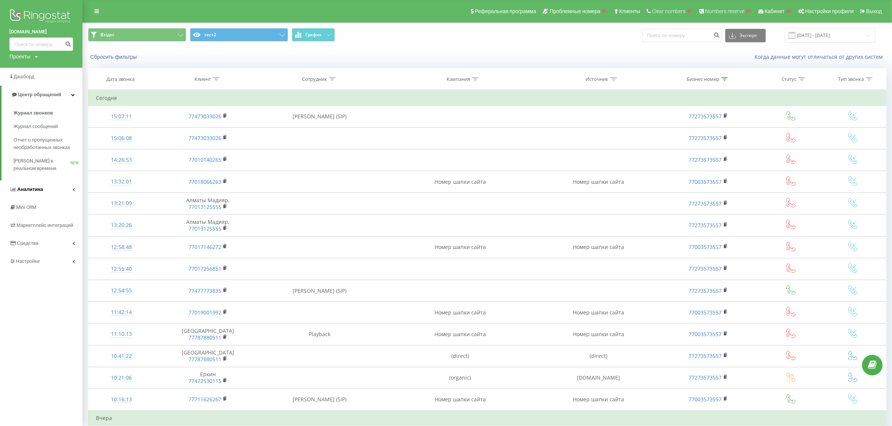
click at [54, 195] on link "Аналитика" at bounding box center [41, 189] width 82 height 18
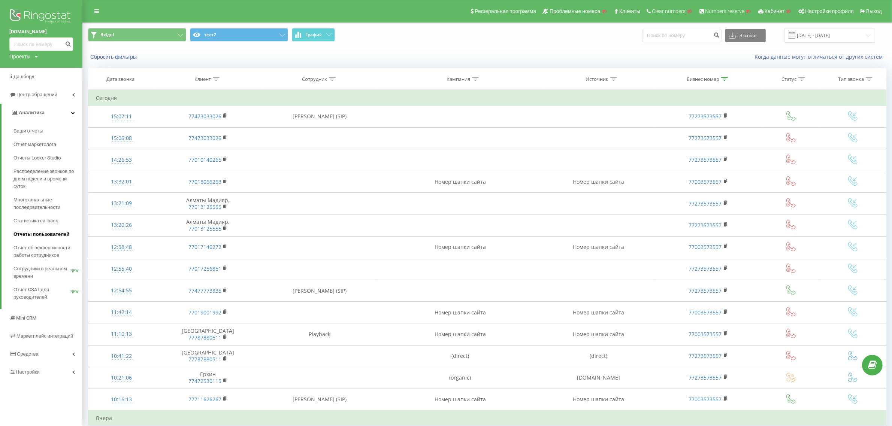
click at [55, 235] on span "Отчеты пользователей" at bounding box center [41, 234] width 56 height 7
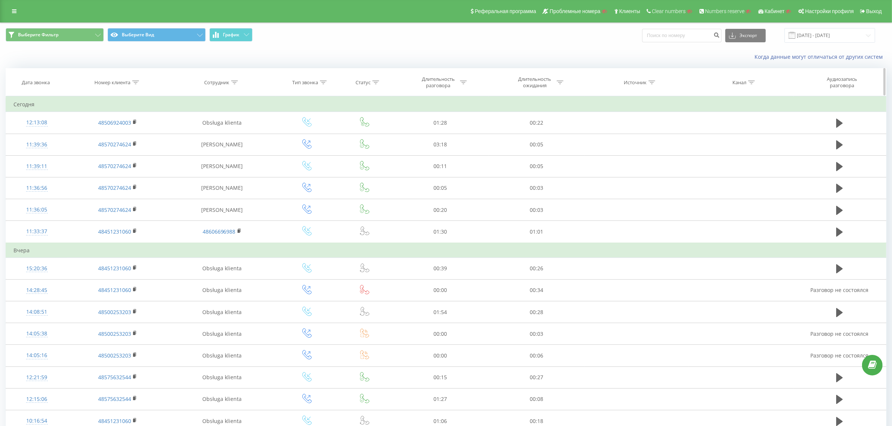
click at [141, 82] on div "Номер клиента" at bounding box center [117, 82] width 100 height 6
click at [123, 136] on input "text" at bounding box center [118, 136] width 66 height 13
paste input "48451231060"
type input "48451231060"
click at [138, 152] on span "OK" at bounding box center [133, 151] width 21 height 12
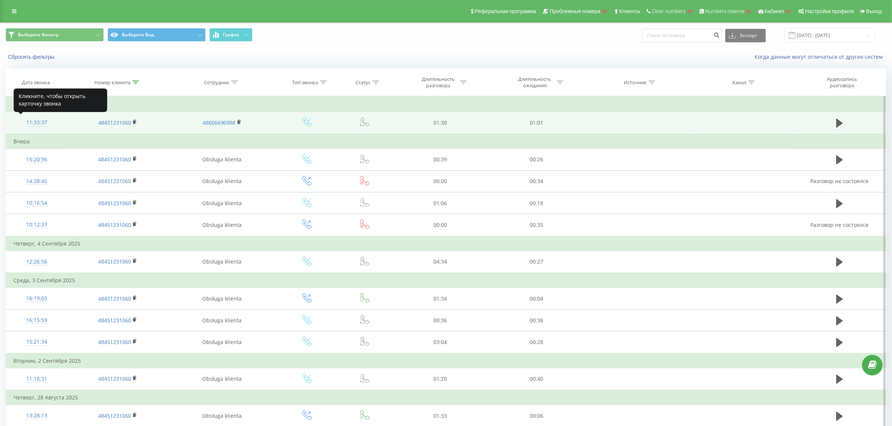
click at [36, 121] on div "11:33:37" at bounding box center [36, 122] width 46 height 15
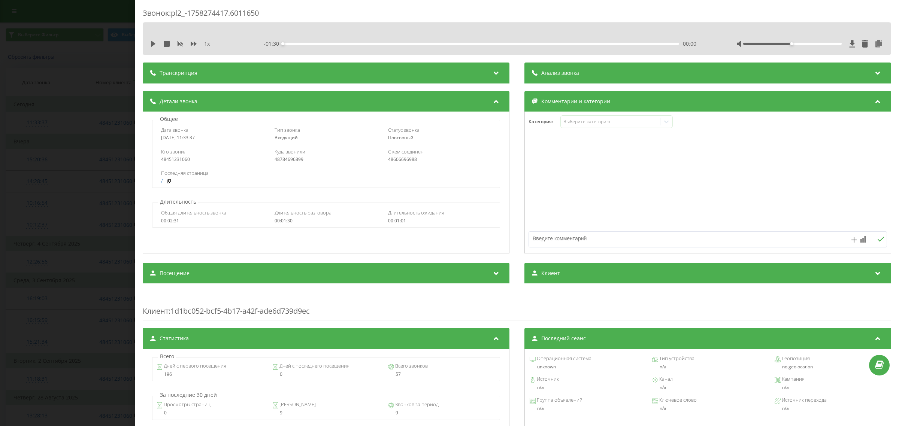
click at [289, 160] on div "48784696899" at bounding box center [325, 159] width 103 height 5
copy div "48784696899"
click at [74, 145] on div "Звонок : pl2_-1758274417.6011650 1 x - 01:30 00:00 00:00 Транскрипция Для анали…" at bounding box center [449, 213] width 899 height 426
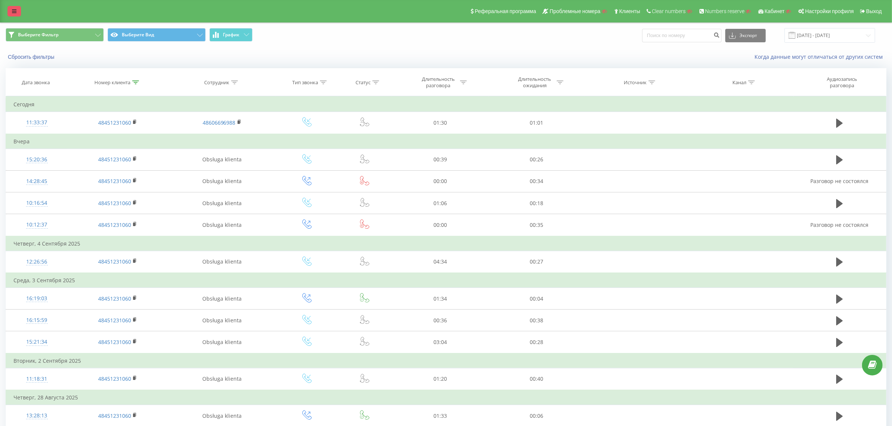
click at [13, 13] on icon at bounding box center [14, 11] width 4 height 5
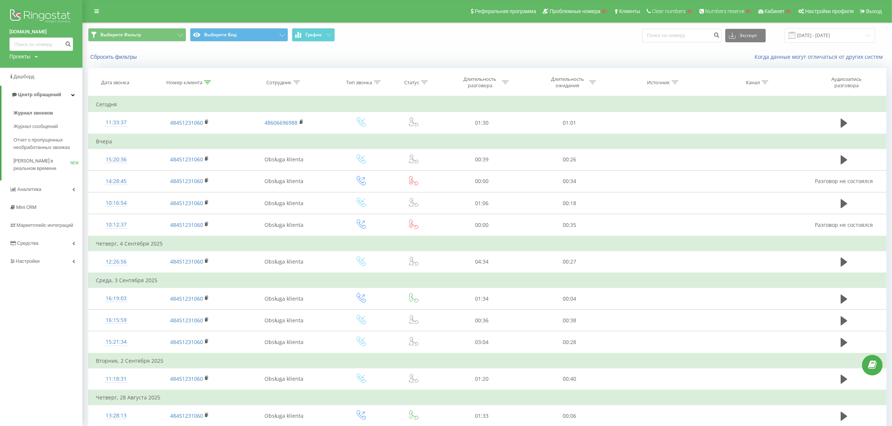
click at [57, 271] on div "efoodpak.pl Проекты Поиск Дашборд Центр обращений Журнал звонков Журнал сообщен…" at bounding box center [41, 213] width 82 height 426
click at [55, 260] on link "Настройки" at bounding box center [41, 261] width 82 height 18
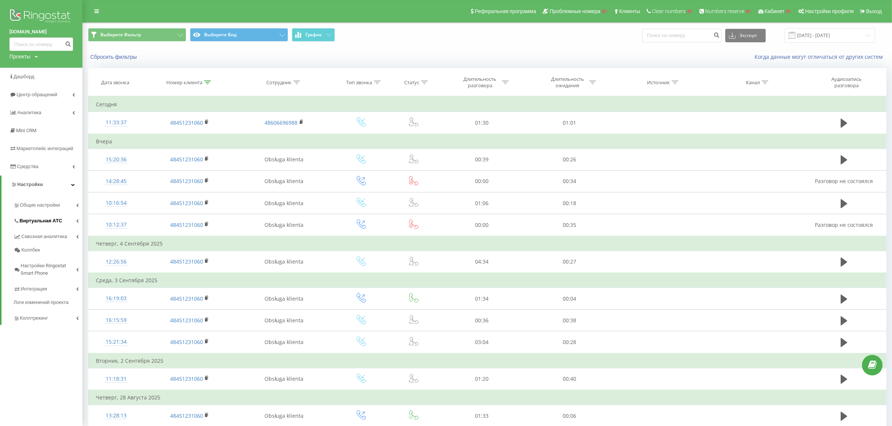
click at [53, 214] on link "Виртуальная АТС" at bounding box center [47, 220] width 69 height 16
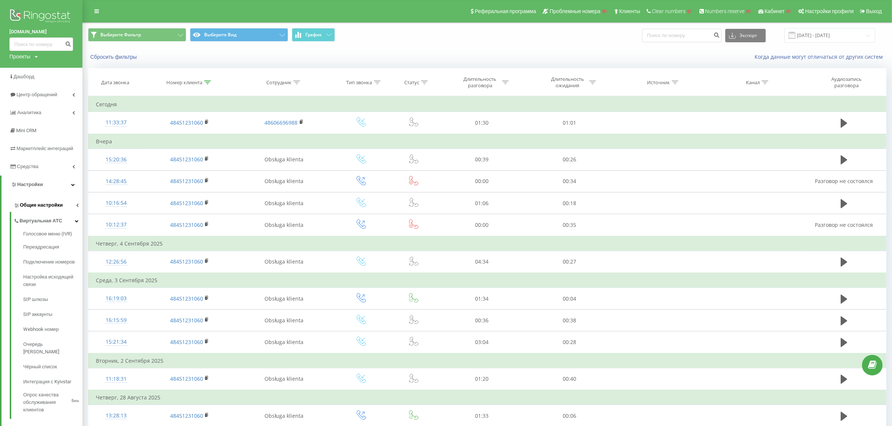
click at [54, 204] on span "Общие настройки" at bounding box center [41, 204] width 43 height 7
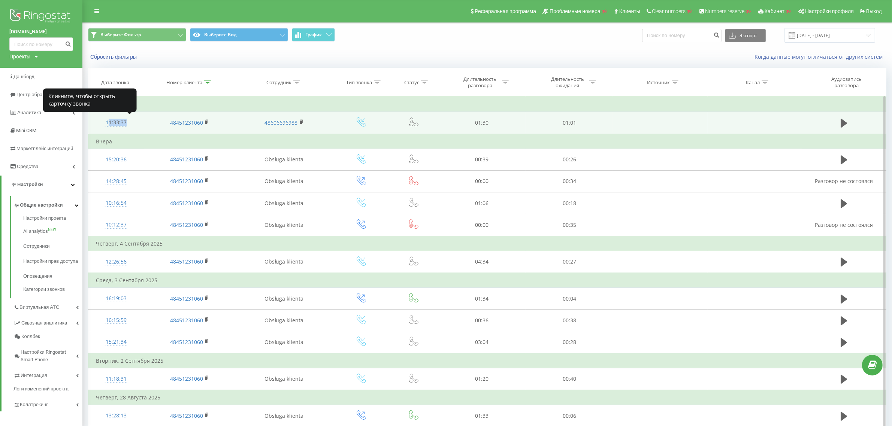
drag, startPoint x: 136, startPoint y: 127, endPoint x: 96, endPoint y: 122, distance: 39.9
click at [96, 122] on div "11:33:37" at bounding box center [116, 122] width 41 height 15
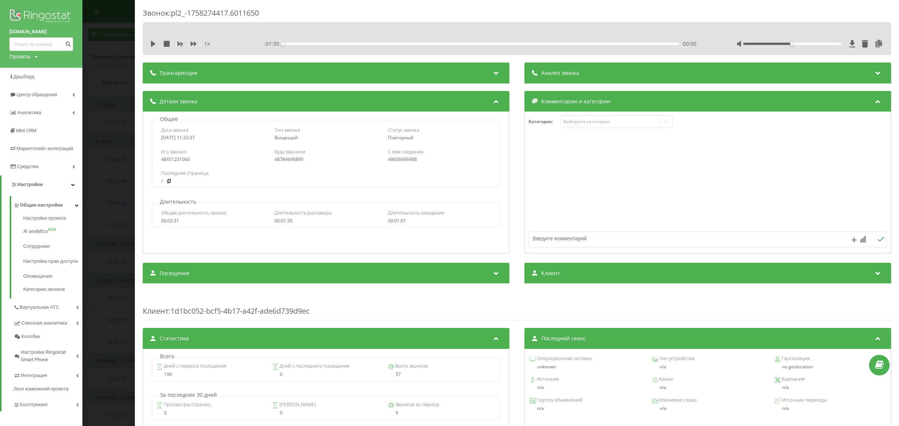
click at [284, 162] on div "48784696899" at bounding box center [325, 159] width 103 height 5
copy div "48784696899"
click at [27, 58] on div "Проекты" at bounding box center [19, 56] width 21 height 7
click at [32, 70] on input "text" at bounding box center [30, 68] width 37 height 11
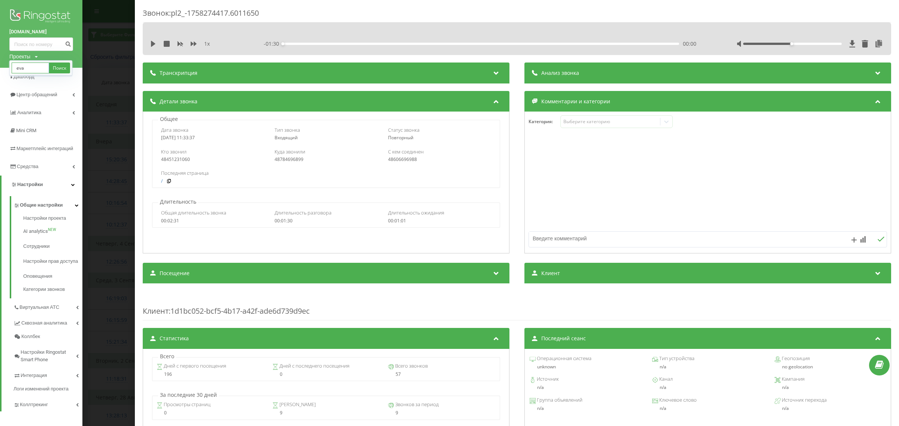
type input "eva"
drag, startPoint x: 51, startPoint y: 60, endPoint x: 24, endPoint y: 60, distance: 27.0
click at [24, 60] on div "Проекты" at bounding box center [19, 56] width 21 height 7
click at [27, 68] on input "eva" at bounding box center [30, 68] width 37 height 11
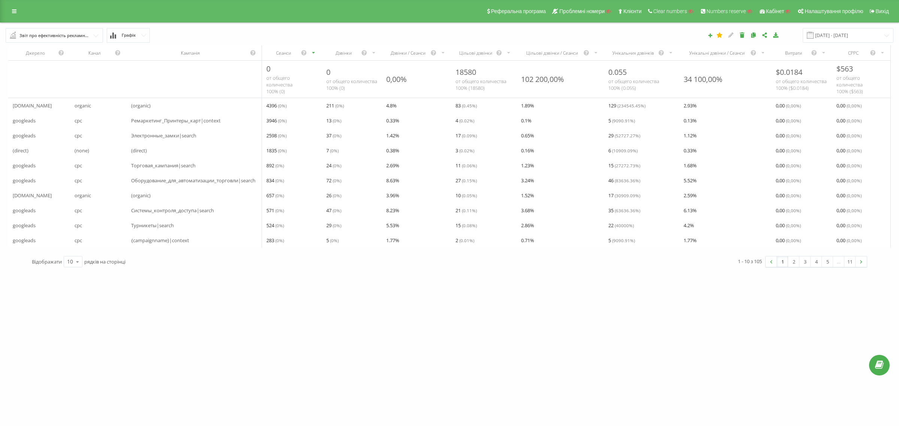
click at [87, 36] on div "Звіт про ефективність рекламних кампаній" at bounding box center [54, 35] width 70 height 8
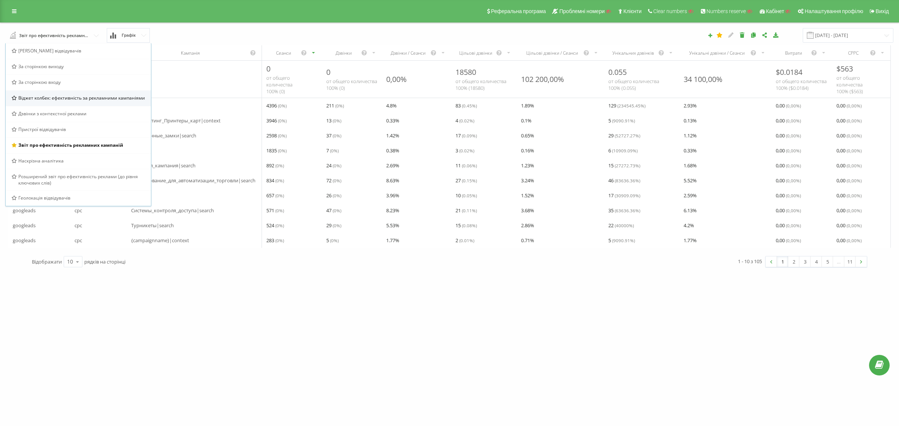
click at [88, 98] on span "Віджет колбек: ефективність за рекламними кампаніями" at bounding box center [81, 98] width 127 height 6
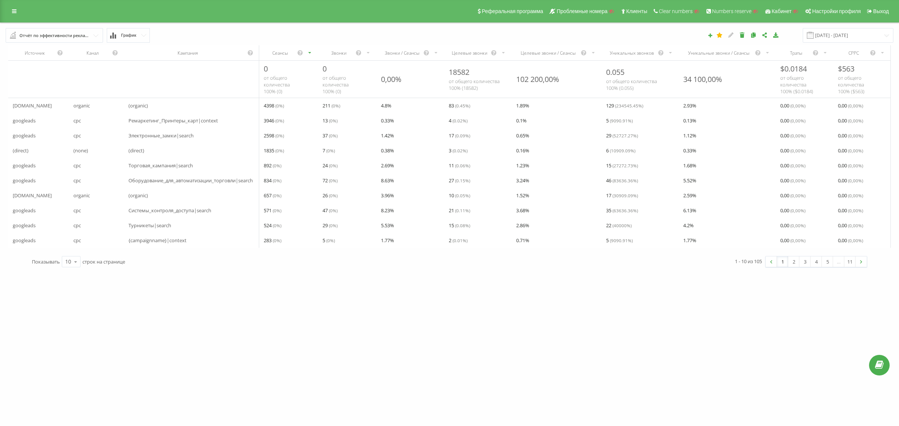
click at [79, 31] on div "Отчёт по эффективности рекламных кампаний" at bounding box center [54, 35] width 70 height 8
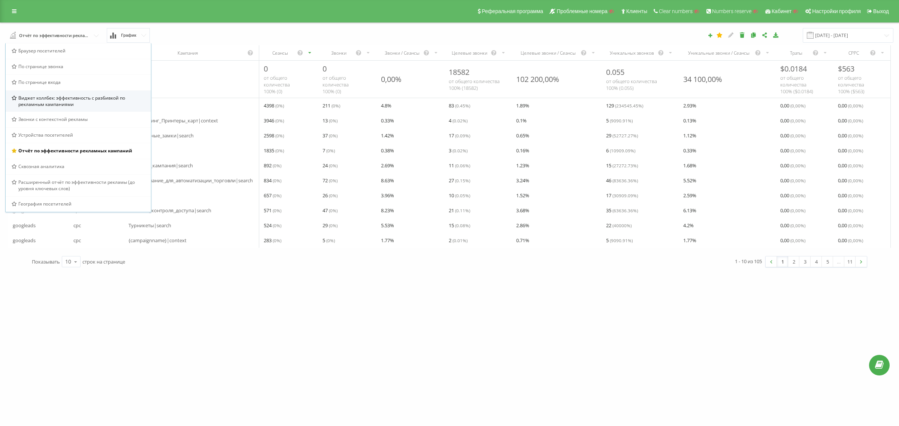
click at [75, 98] on span "Виджет коллбек: эффективность с разбивкой по рекламным кампаниями" at bounding box center [81, 101] width 127 height 13
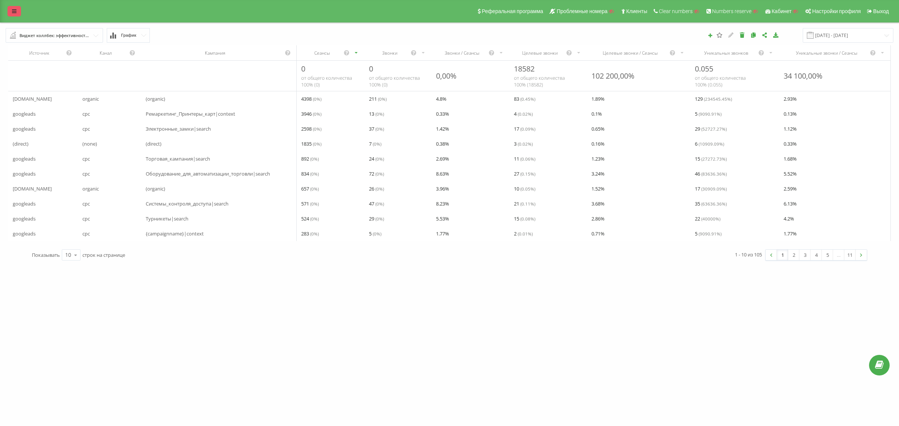
click at [12, 14] on link at bounding box center [13, 11] width 13 height 10
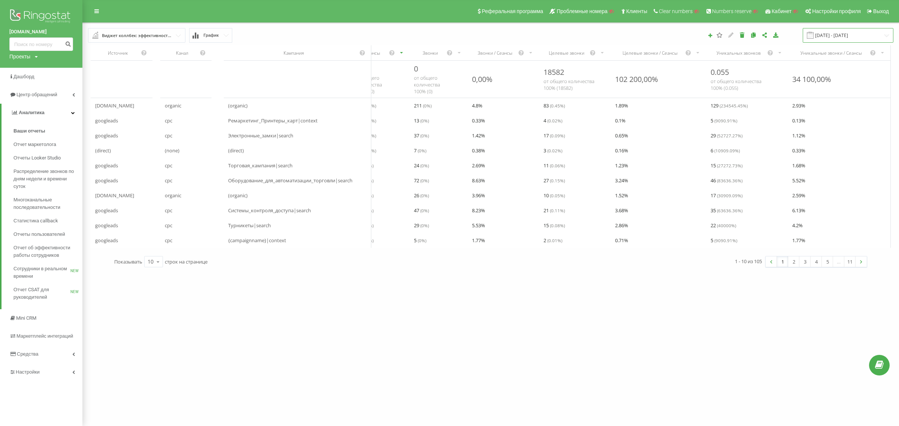
drag, startPoint x: 849, startPoint y: 36, endPoint x: 846, endPoint y: 38, distance: 4.0
click at [849, 36] on input "19.08.2025 - 19.09.2025" at bounding box center [848, 35] width 91 height 15
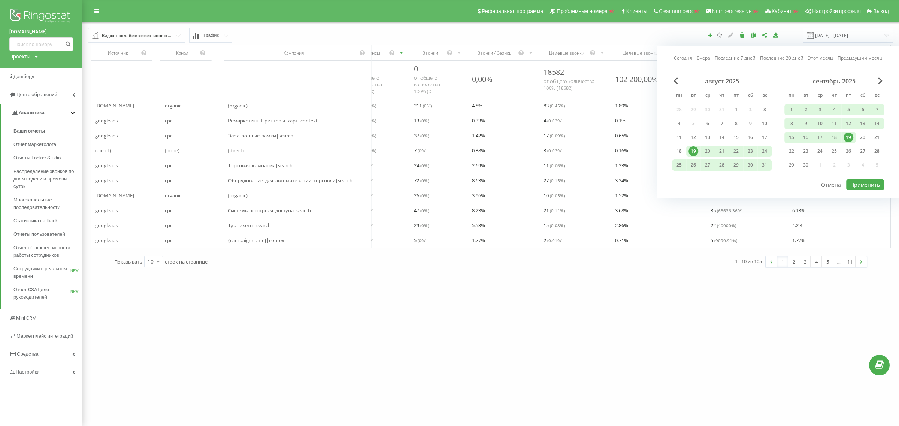
click at [835, 137] on div "18" at bounding box center [834, 138] width 10 height 10
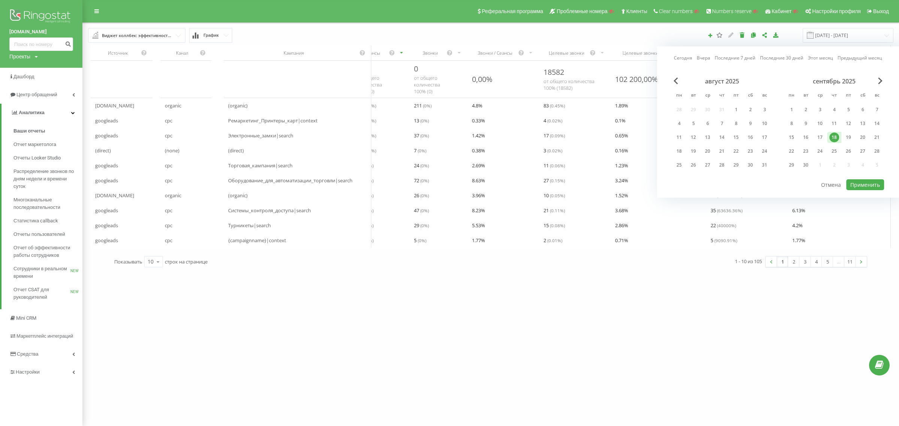
click at [835, 137] on div "18" at bounding box center [834, 138] width 10 height 10
click at [864, 181] on button "Применить" at bounding box center [865, 184] width 38 height 11
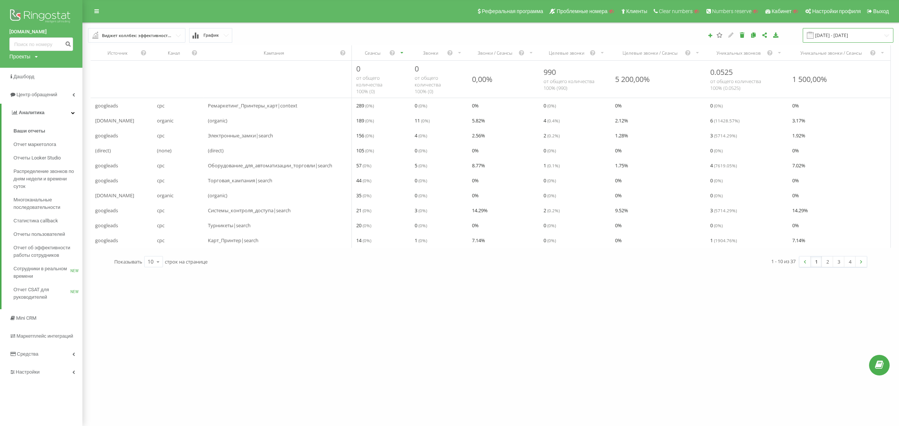
click at [830, 36] on input "18.09.2025 - 18.09.2025" at bounding box center [848, 35] width 91 height 15
click at [737, 134] on div "19" at bounding box center [736, 138] width 10 height 10
click at [865, 185] on button "Применить" at bounding box center [865, 184] width 38 height 11
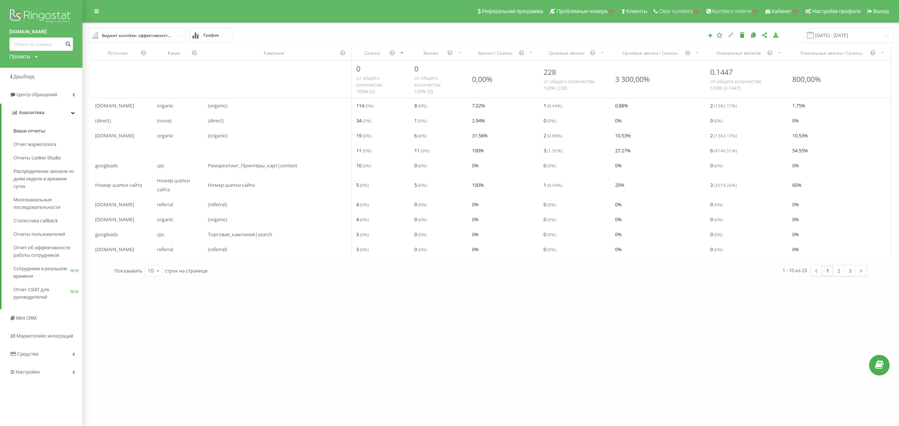
click at [160, 38] on div "Виджет коллбек: эффективность с разбивкой по рекламным кампаниями" at bounding box center [137, 35] width 70 height 8
click at [319, 119] on div "(direct)" at bounding box center [277, 120] width 148 height 15
click at [841, 30] on input "[DATE] - [DATE]" at bounding box center [848, 35] width 91 height 15
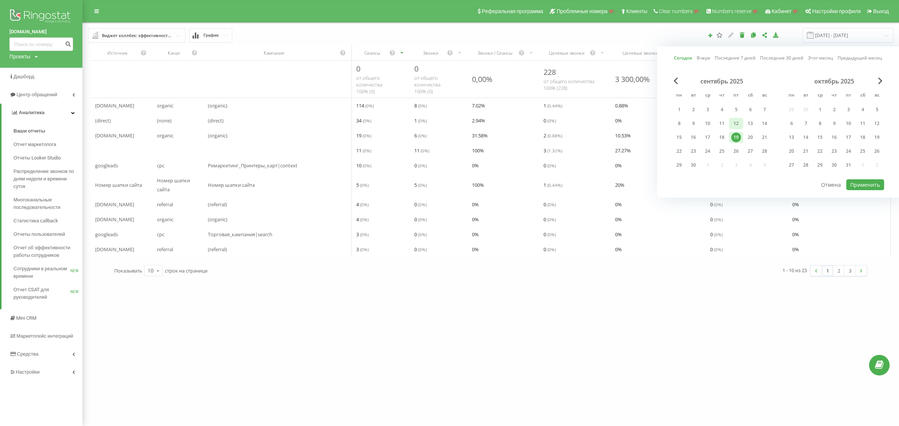
click at [733, 124] on div "12" at bounding box center [736, 124] width 10 height 10
click at [865, 186] on button "Применить" at bounding box center [865, 184] width 38 height 11
type input "[DATE] - [DATE]"
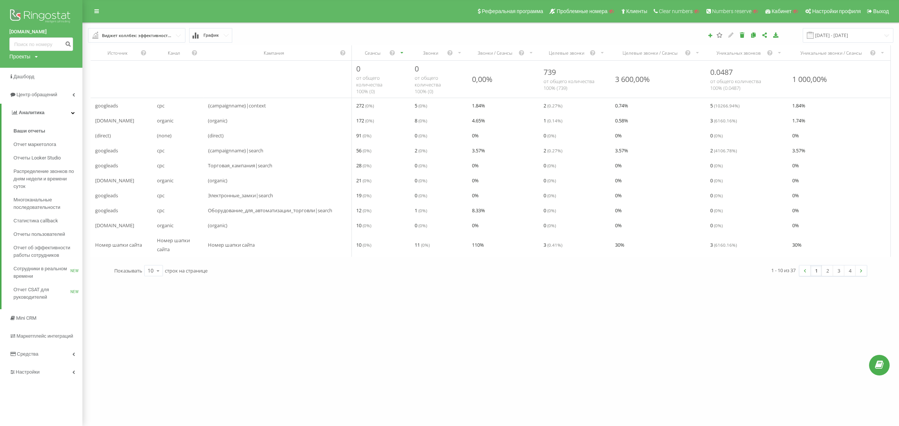
drag, startPoint x: 604, startPoint y: 178, endPoint x: 689, endPoint y: 179, distance: 85.4
drag, startPoint x: 691, startPoint y: 179, endPoint x: 612, endPoint y: 131, distance: 92.2
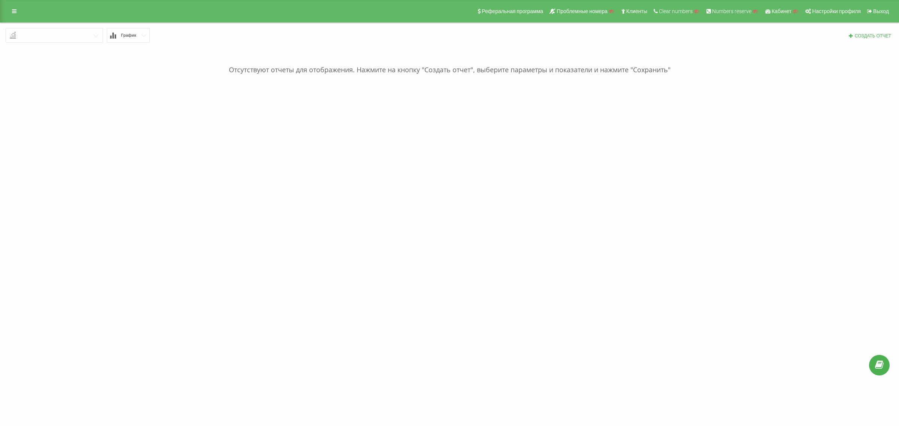
click at [69, 36] on input "text" at bounding box center [54, 34] width 97 height 13
click at [10, 8] on link at bounding box center [13, 11] width 13 height 10
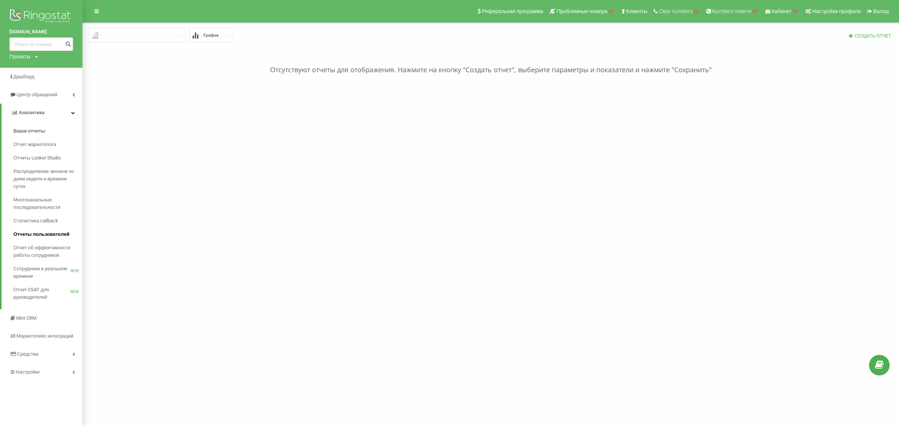
click at [52, 235] on span "Отчеты пользователей" at bounding box center [41, 234] width 56 height 7
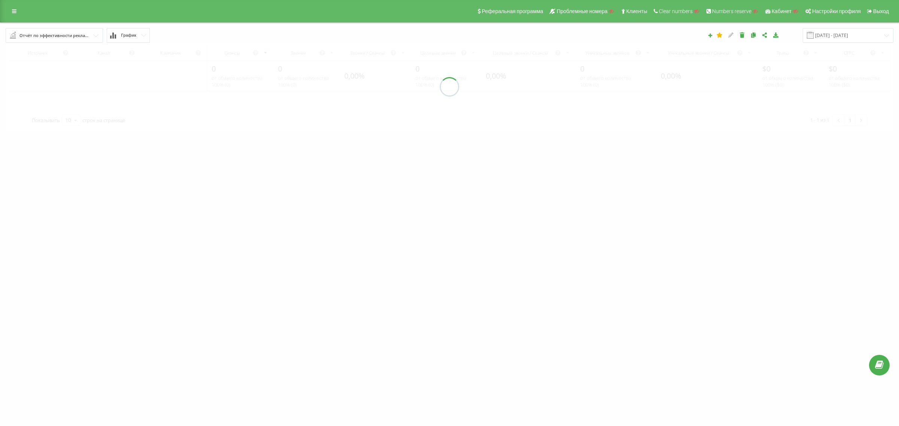
click at [85, 38] on div "Отчёт по эффективности рекламных кампаний" at bounding box center [54, 35] width 70 height 8
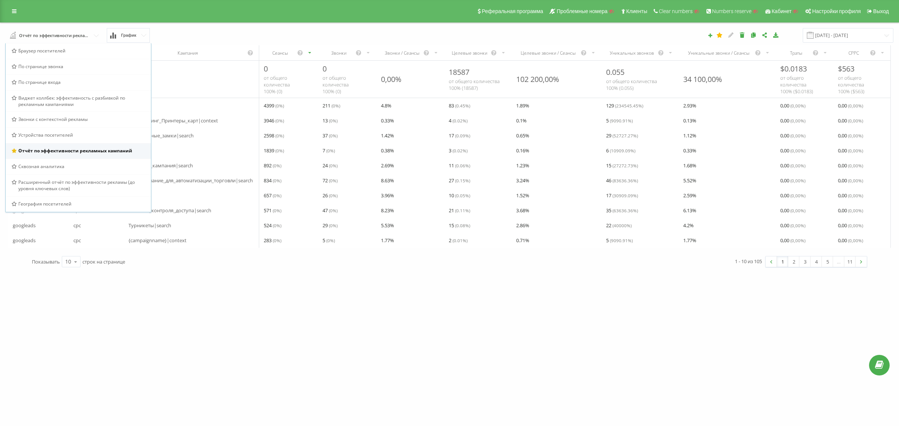
click at [55, 152] on span "Отчёт по эффективности рекламных кампаний" at bounding box center [75, 151] width 114 height 6
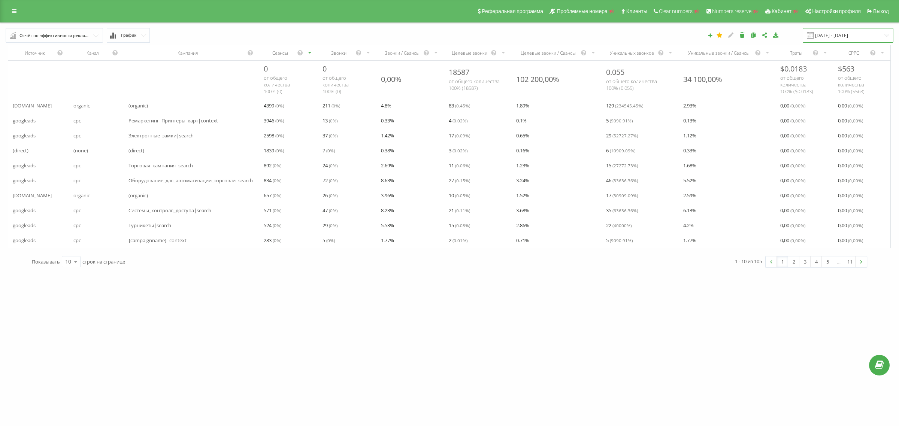
click at [833, 38] on input "[DATE] - [DATE]" at bounding box center [848, 35] width 91 height 15
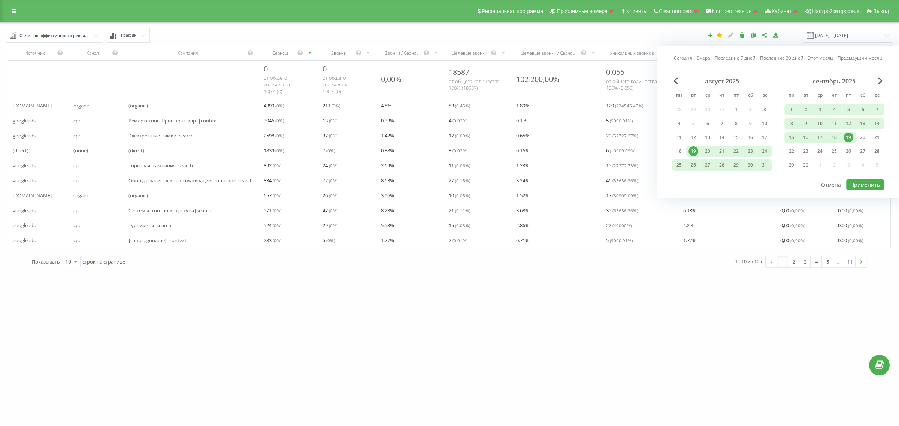
click at [838, 133] on div "18" at bounding box center [834, 138] width 10 height 10
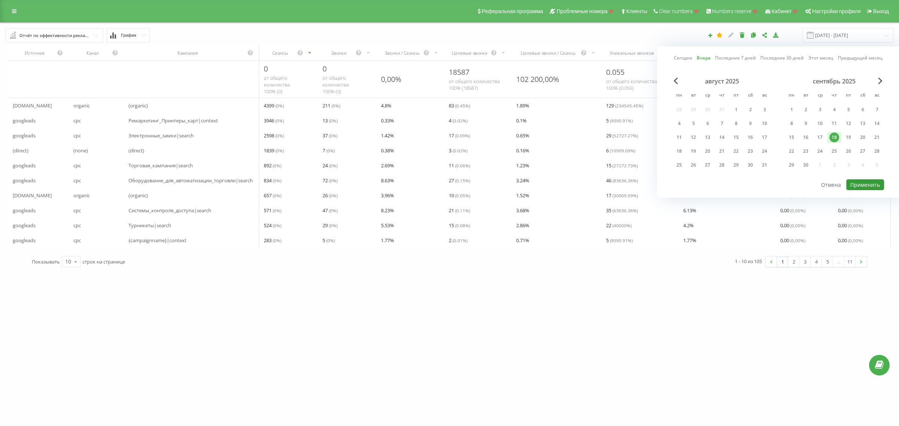
click at [869, 182] on button "Применить" at bounding box center [865, 184] width 38 height 11
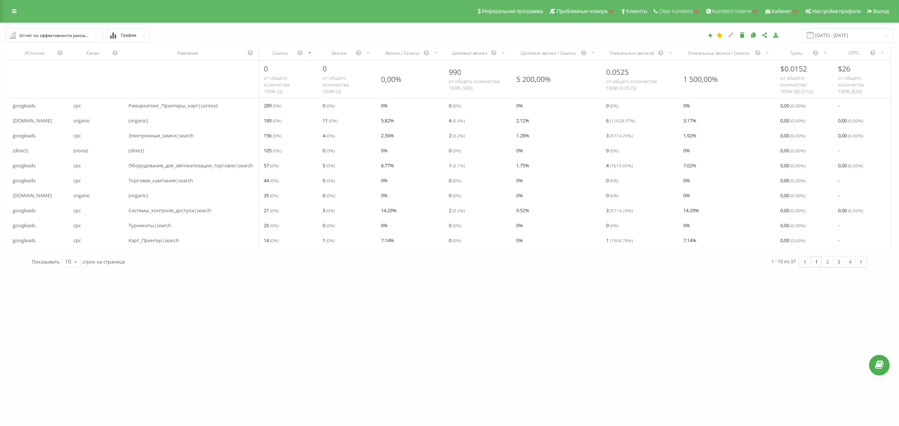
click at [78, 31] on input "text" at bounding box center [54, 34] width 97 height 13
click at [302, 32] on div "Отчёт по эффективности рекламных кампаний Браузер посетителей По странице звонк…" at bounding box center [168, 35] width 337 height 15
click at [15, 13] on icon at bounding box center [14, 11] width 4 height 5
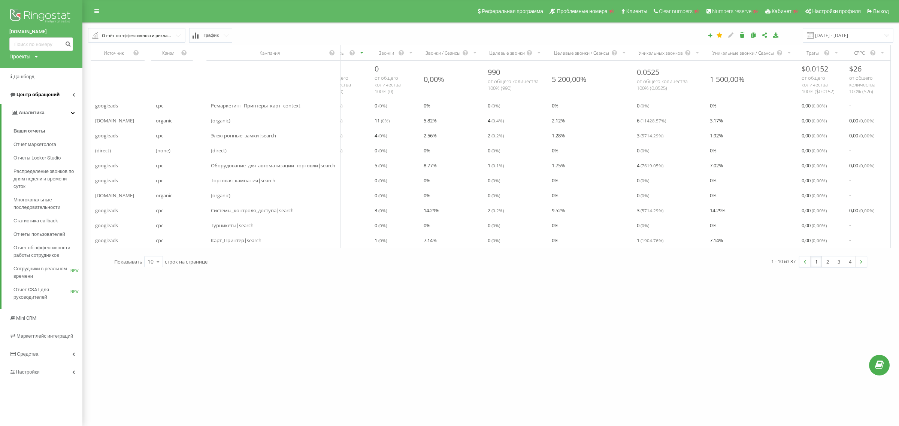
click at [47, 98] on span "Центр обращений" at bounding box center [34, 94] width 50 height 7
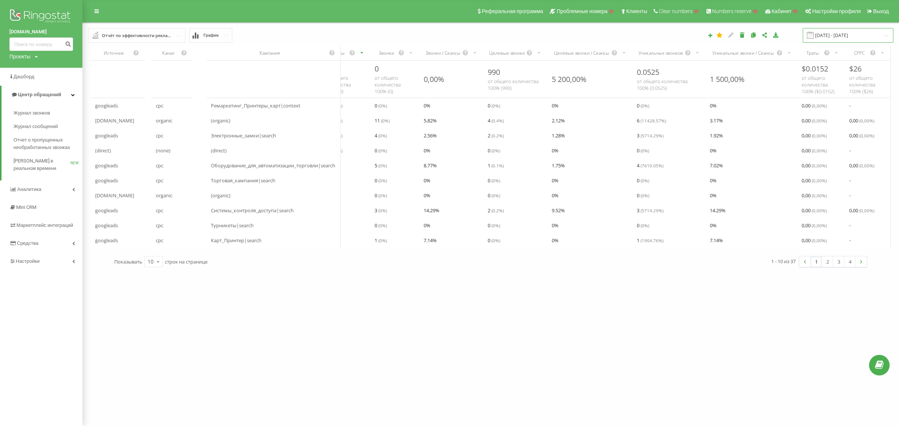
click at [834, 36] on input "[DATE] - [DATE]" at bounding box center [848, 35] width 91 height 15
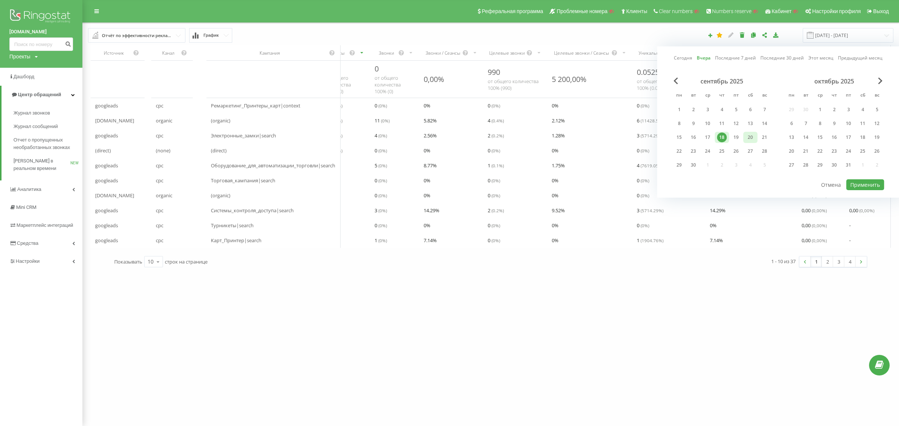
click at [753, 137] on div "20" at bounding box center [750, 138] width 10 height 10
click at [867, 184] on button "Применить" at bounding box center [865, 184] width 38 height 11
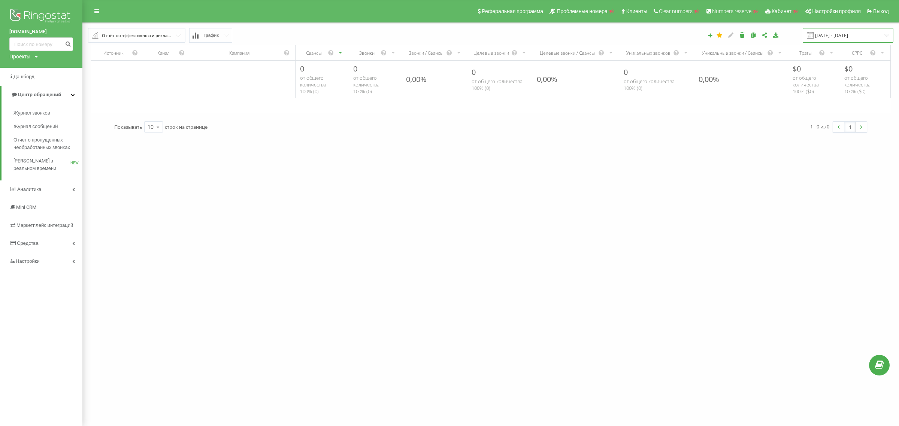
click at [841, 37] on input "[DATE] - [DATE]" at bounding box center [848, 35] width 91 height 15
click at [767, 139] on div "21" at bounding box center [764, 138] width 10 height 10
click at [878, 186] on button "Применить" at bounding box center [865, 184] width 38 height 11
click at [849, 35] on input "[DATE] - [DATE]" at bounding box center [848, 35] width 91 height 15
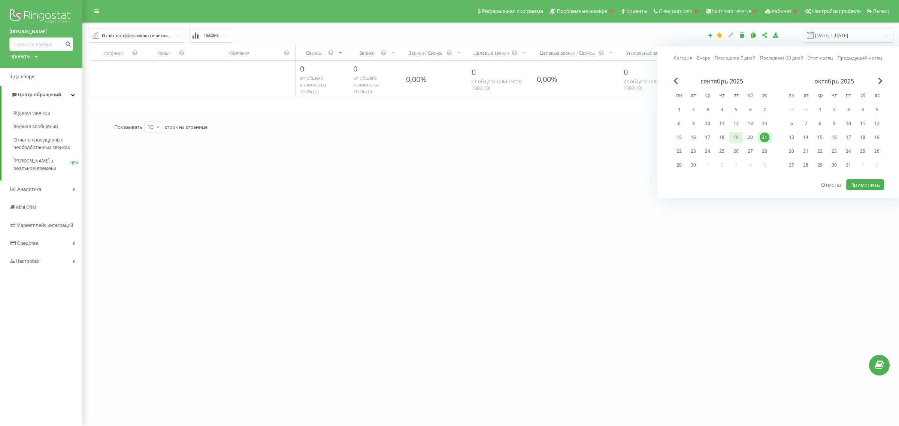
click at [737, 139] on div "19" at bounding box center [736, 138] width 10 height 10
click at [737, 137] on div "19" at bounding box center [736, 138] width 10 height 10
click at [862, 186] on button "Применить" at bounding box center [865, 184] width 38 height 11
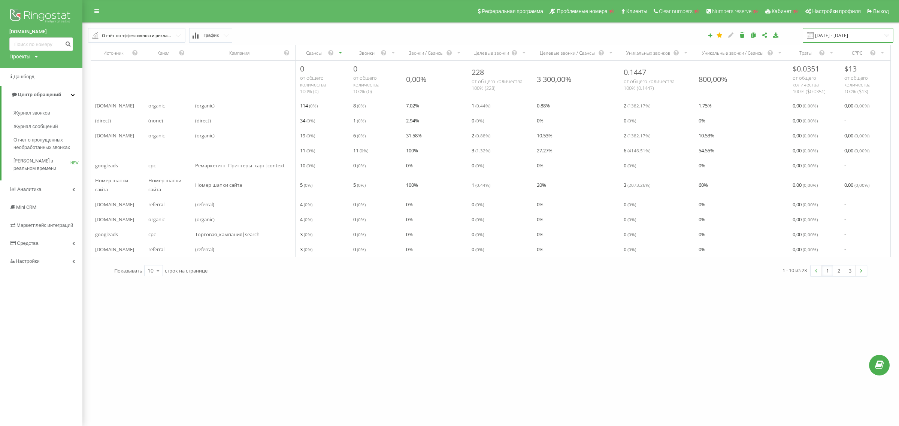
click at [853, 34] on input "[DATE] - [DATE]" at bounding box center [848, 35] width 91 height 15
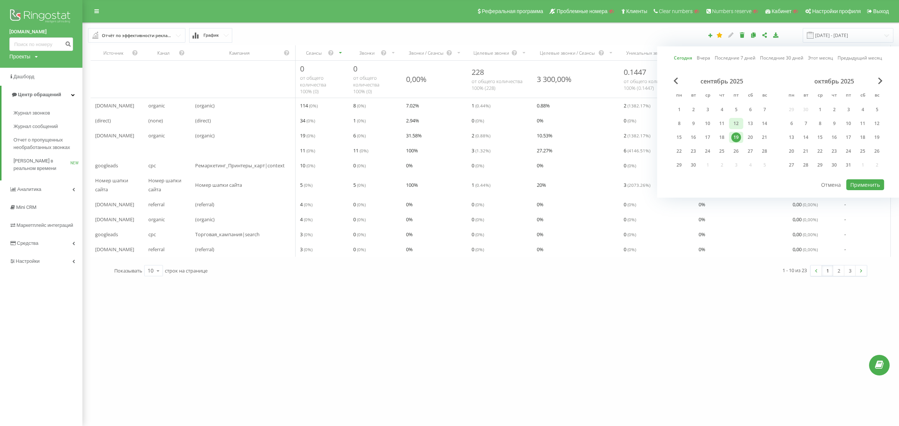
click at [740, 122] on div "12" at bounding box center [736, 124] width 10 height 10
drag, startPoint x: 850, startPoint y: 180, endPoint x: 817, endPoint y: 160, distance: 38.7
click at [850, 180] on button "Применить" at bounding box center [865, 184] width 38 height 11
type input "[DATE] - [DATE]"
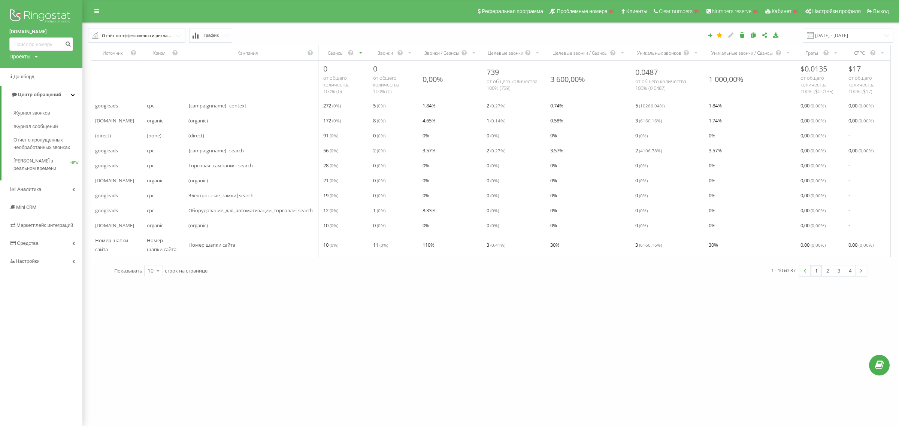
click at [19, 58] on div "Проекты" at bounding box center [19, 56] width 21 height 7
click at [24, 66] on input "text" at bounding box center [30, 68] width 37 height 11
paste input "yuko.ua"
type input "yuko.ua"
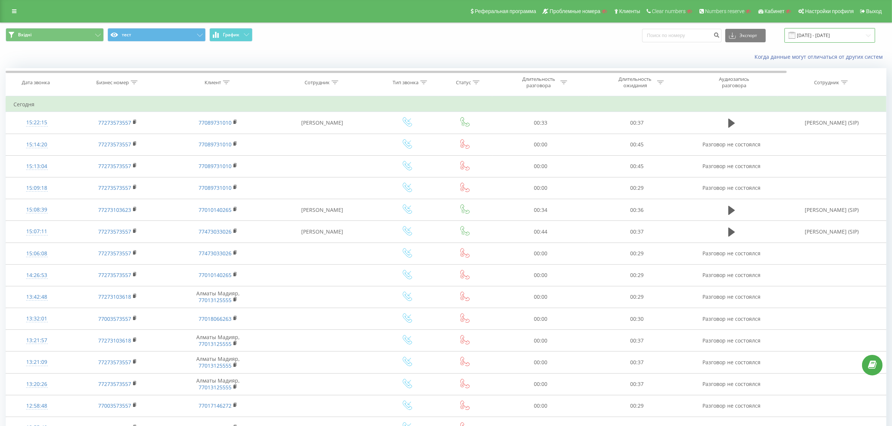
click at [798, 37] on input "[DATE] - [DATE]" at bounding box center [829, 35] width 91 height 15
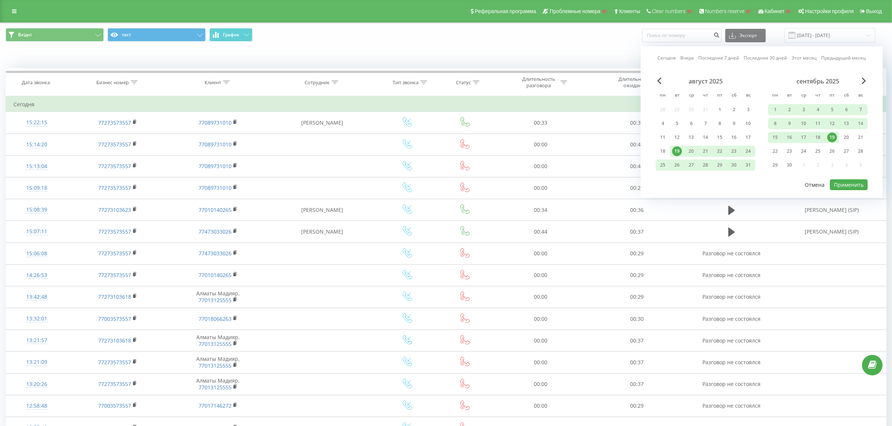
click at [798, 181] on button "Отмена" at bounding box center [814, 184] width 28 height 11
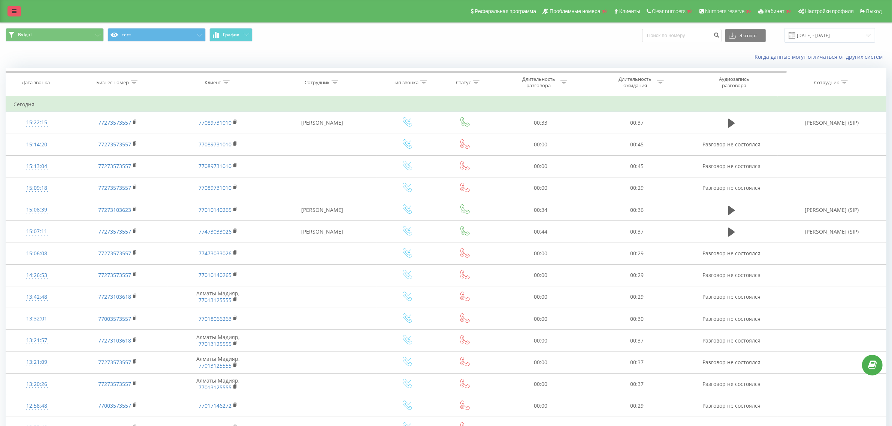
click at [20, 9] on link at bounding box center [13, 11] width 13 height 10
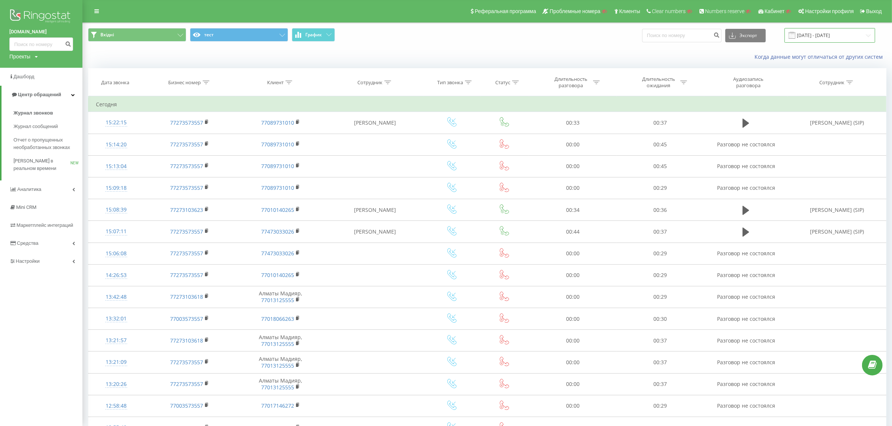
drag, startPoint x: 832, startPoint y: 30, endPoint x: 830, endPoint y: 37, distance: 7.8
click at [798, 30] on input "19.08.2025 - 19.09.2025" at bounding box center [829, 35] width 91 height 15
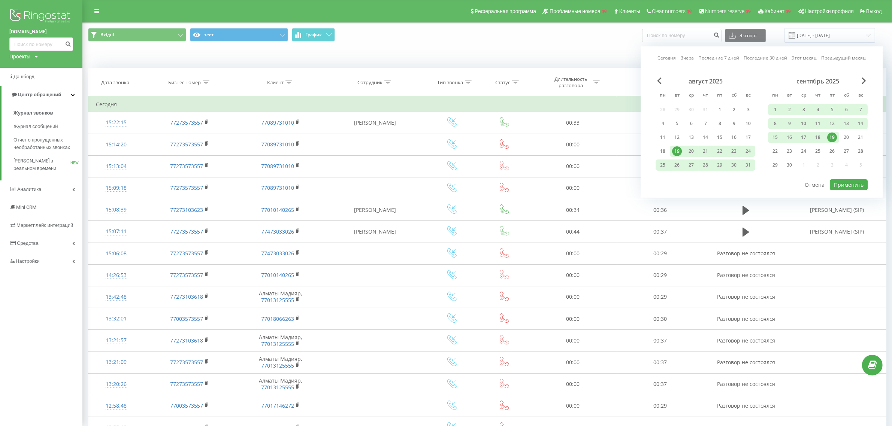
click at [798, 135] on div "19" at bounding box center [832, 138] width 10 height 10
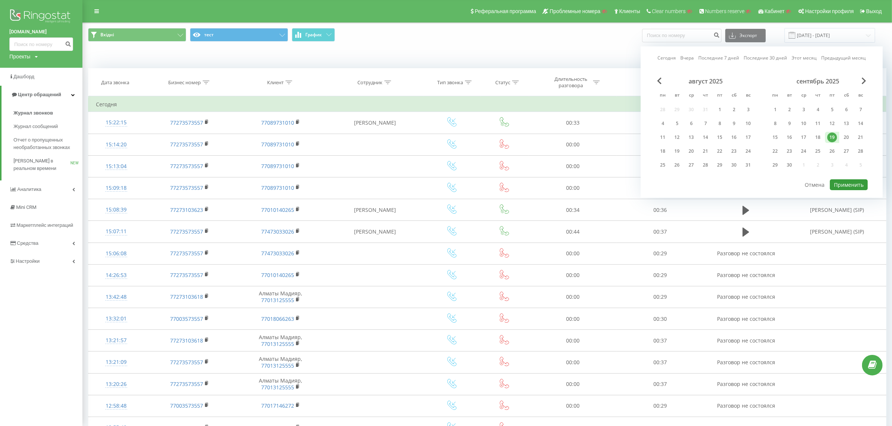
click at [798, 184] on button "Применить" at bounding box center [848, 184] width 38 height 11
type input "19.09.2025 - 19.09.2025"
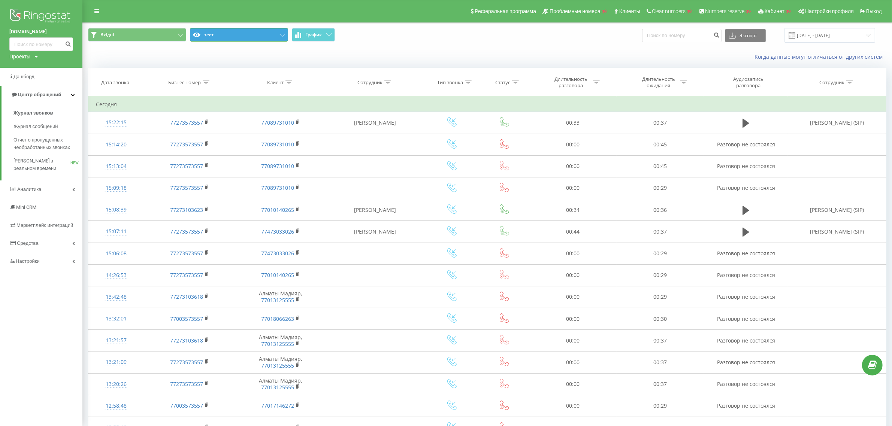
click at [279, 34] on icon at bounding box center [282, 35] width 6 height 3
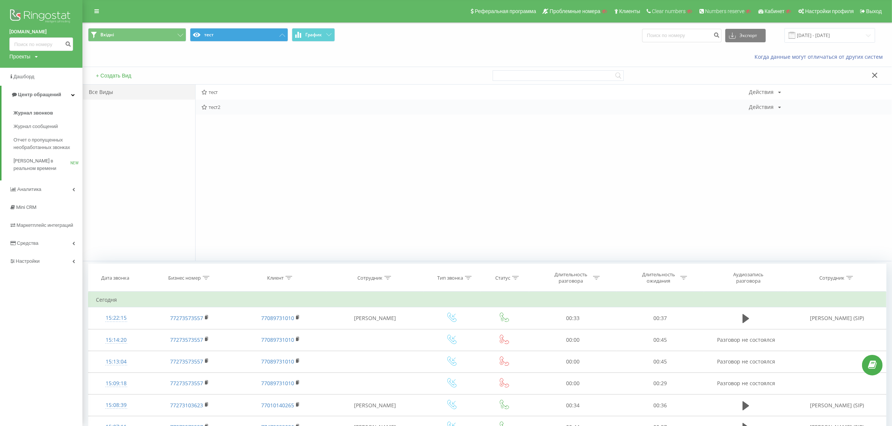
click at [408, 111] on div "тест2 Действия Редактировать Копировать Удалить По умолчанию Поделиться" at bounding box center [543, 107] width 696 height 15
click at [656, 106] on span "тест2" at bounding box center [474, 106] width 547 height 5
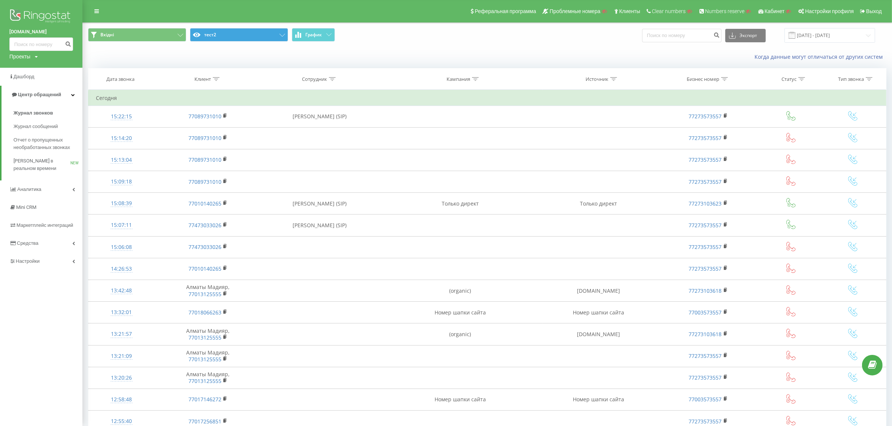
click at [474, 80] on icon at bounding box center [475, 79] width 7 height 4
click at [462, 116] on div at bounding box center [456, 112] width 53 height 7
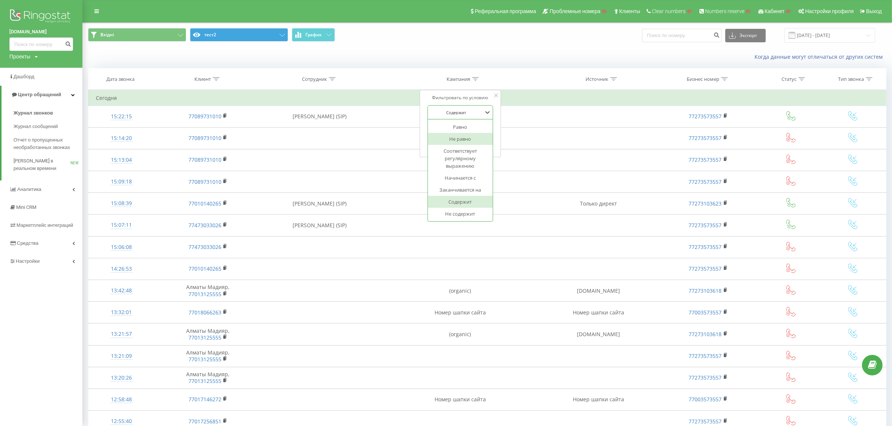
click at [478, 137] on div "Не равно" at bounding box center [460, 139] width 65 height 12
click at [478, 143] on span "OK" at bounding box center [475, 145] width 21 height 12
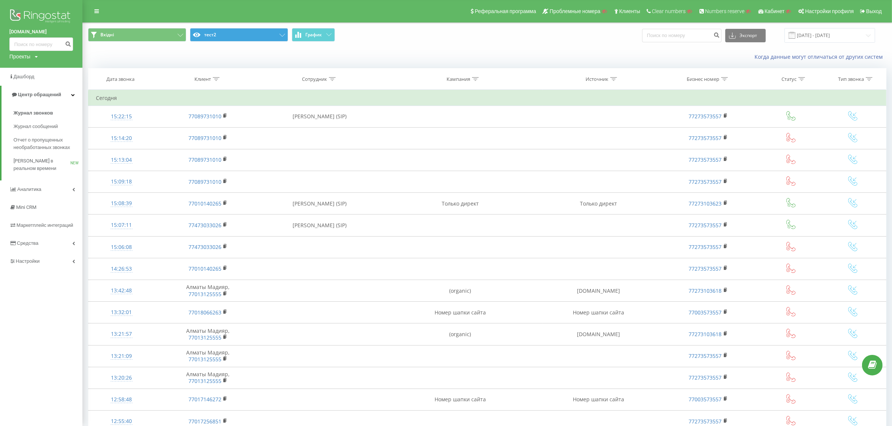
click at [475, 77] on div at bounding box center [475, 79] width 7 height 6
click at [458, 130] on input "text" at bounding box center [460, 129] width 66 height 13
click at [495, 122] on div "Фильтровать по условию Не равно Отмена OK" at bounding box center [460, 123] width 82 height 67
click at [485, 146] on span "OK" at bounding box center [475, 145] width 21 height 12
click at [473, 73] on th "Кампания" at bounding box center [459, 79] width 165 height 21
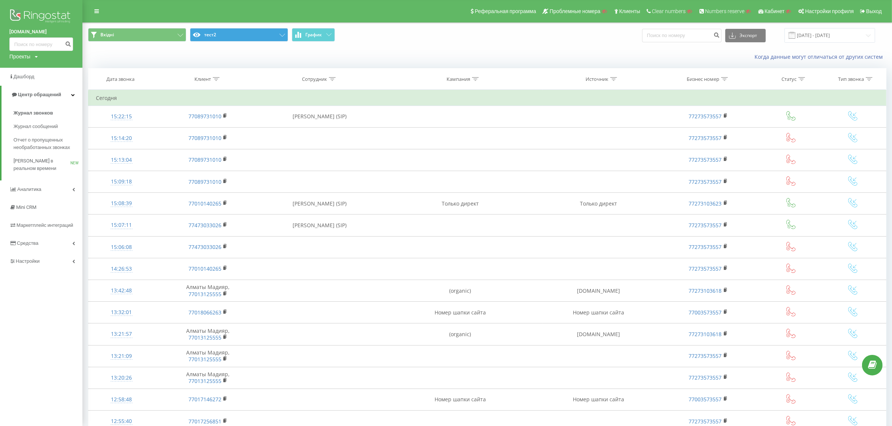
click at [476, 76] on th "Кампания" at bounding box center [459, 79] width 165 height 21
click at [476, 78] on icon at bounding box center [475, 79] width 7 height 4
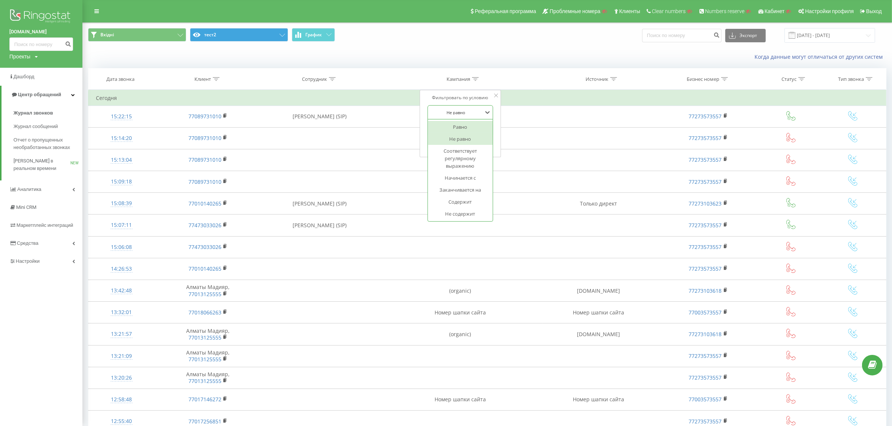
click at [463, 116] on div "Не равно" at bounding box center [456, 112] width 55 height 11
click at [487, 112] on icon at bounding box center [486, 112] width 7 height 7
click at [495, 98] on div at bounding box center [496, 95] width 4 height 7
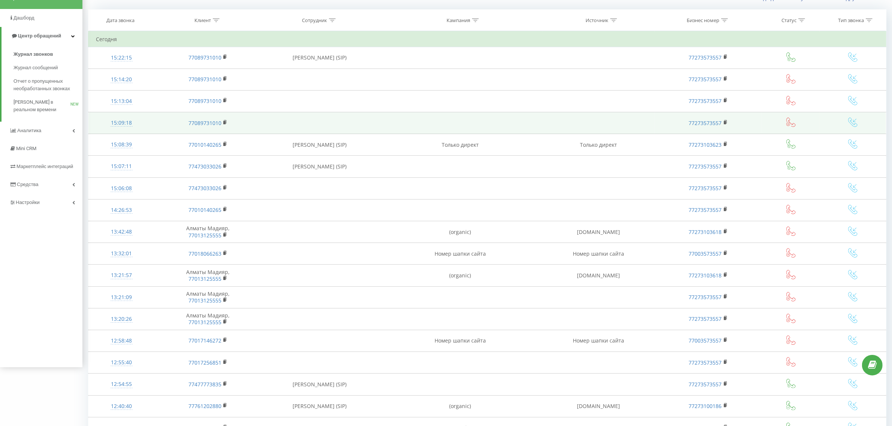
drag, startPoint x: 373, startPoint y: 109, endPoint x: 506, endPoint y: 124, distance: 133.7
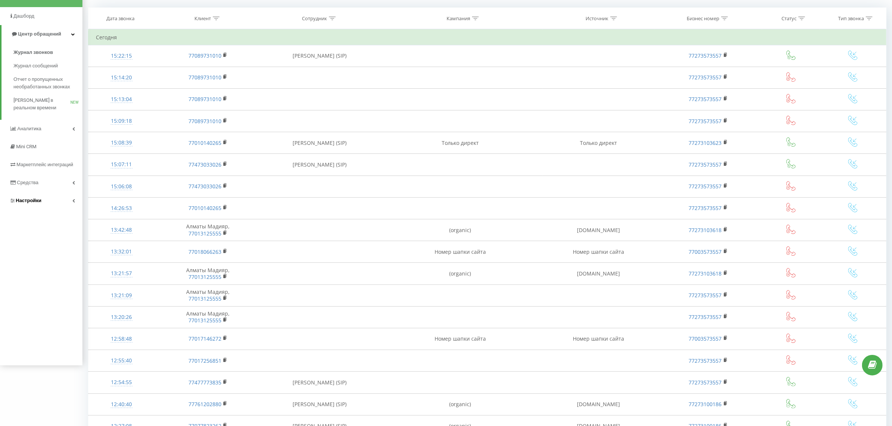
click at [53, 201] on link "Настройки" at bounding box center [41, 201] width 82 height 18
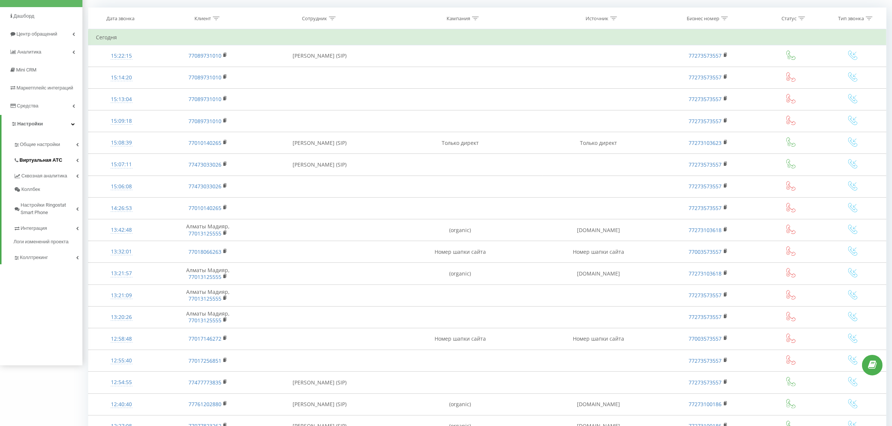
click at [59, 157] on span "Виртуальная АТС" at bounding box center [40, 160] width 43 height 7
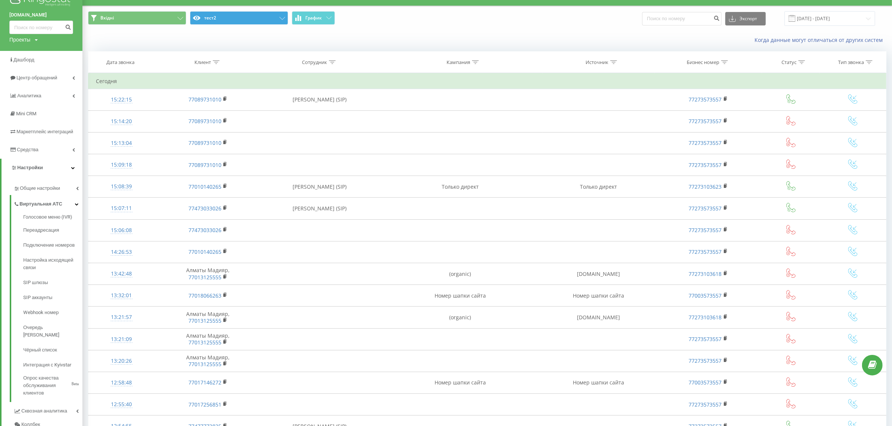
scroll to position [14, 0]
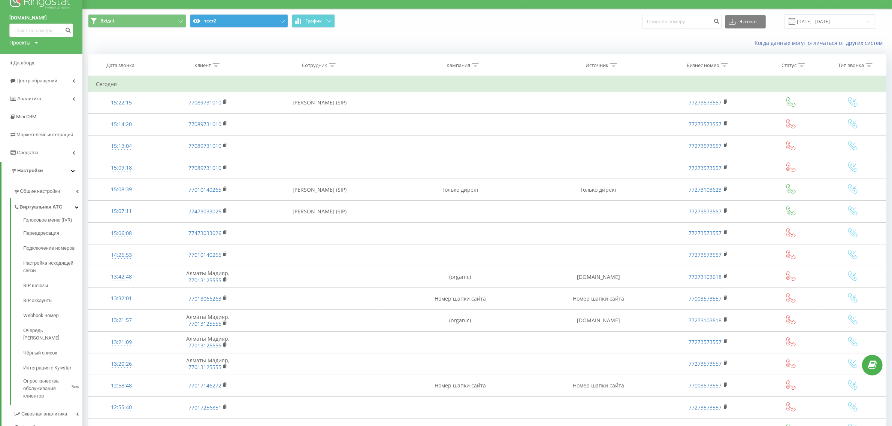
click at [724, 63] on icon at bounding box center [724, 65] width 7 height 4
click at [714, 120] on input "text" at bounding box center [708, 115] width 66 height 13
paste input "77273573557"
type input "77273573557"
click at [722, 132] on span "OK" at bounding box center [723, 131] width 21 height 12
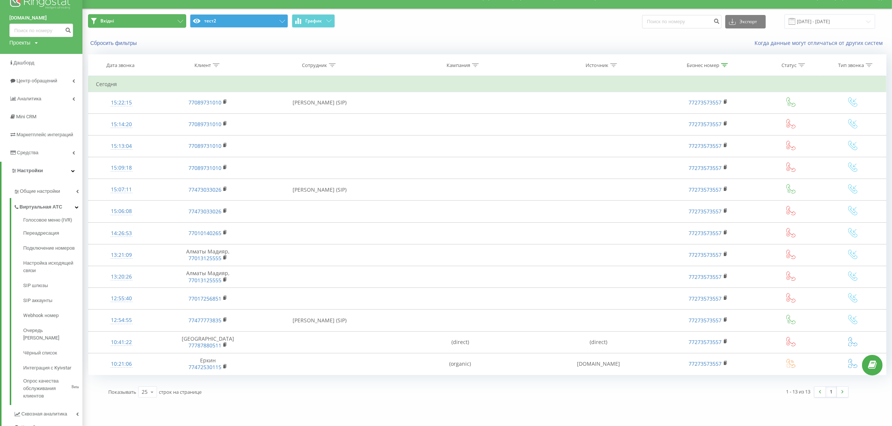
click at [173, 21] on button "Вхідні" at bounding box center [137, 20] width 98 height 13
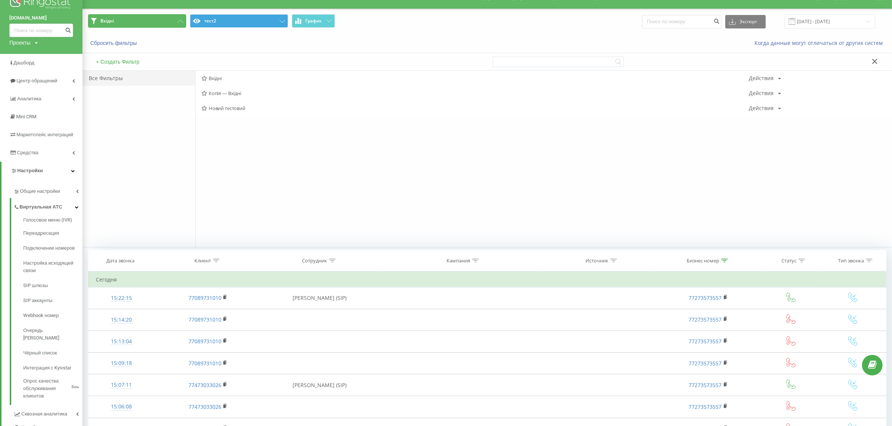
click at [176, 20] on button "Вхідні" at bounding box center [137, 20] width 98 height 13
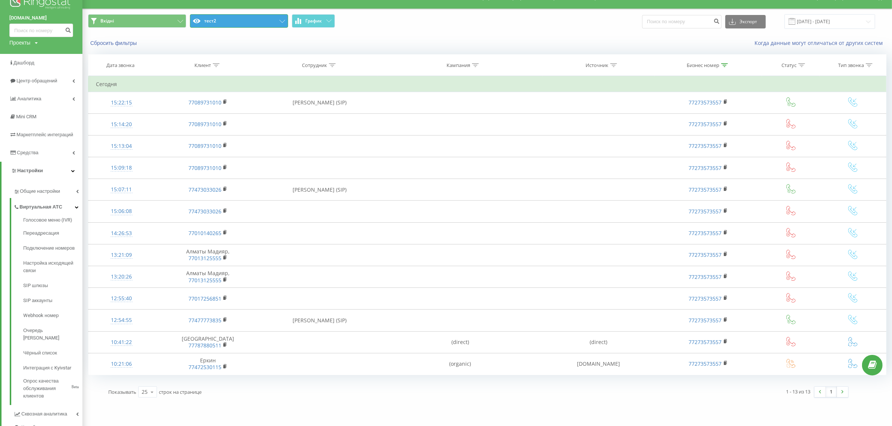
click at [259, 19] on button "тест2" at bounding box center [239, 20] width 98 height 13
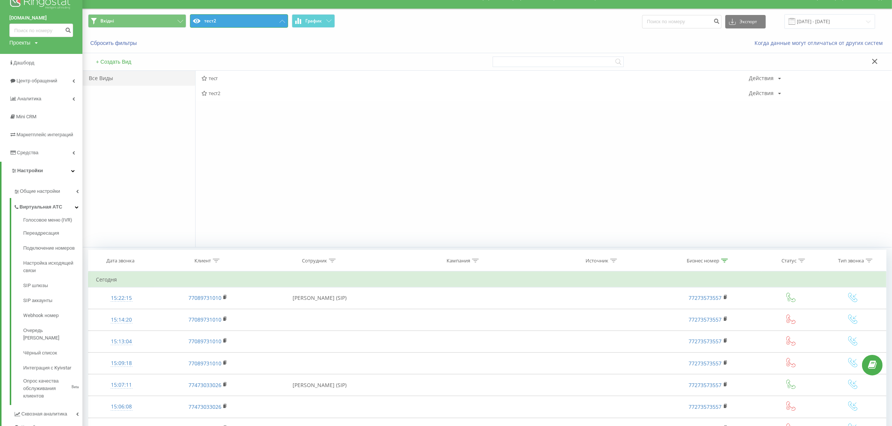
click at [261, 19] on button "тест2" at bounding box center [239, 20] width 98 height 13
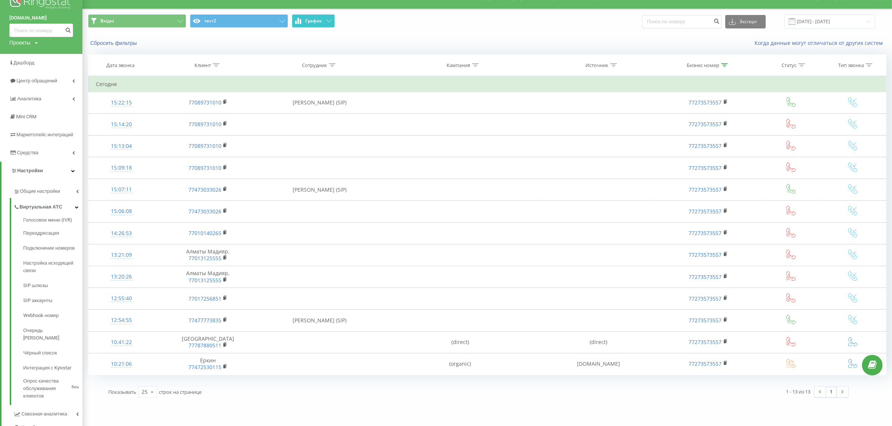
click at [319, 14] on button "График" at bounding box center [313, 20] width 43 height 13
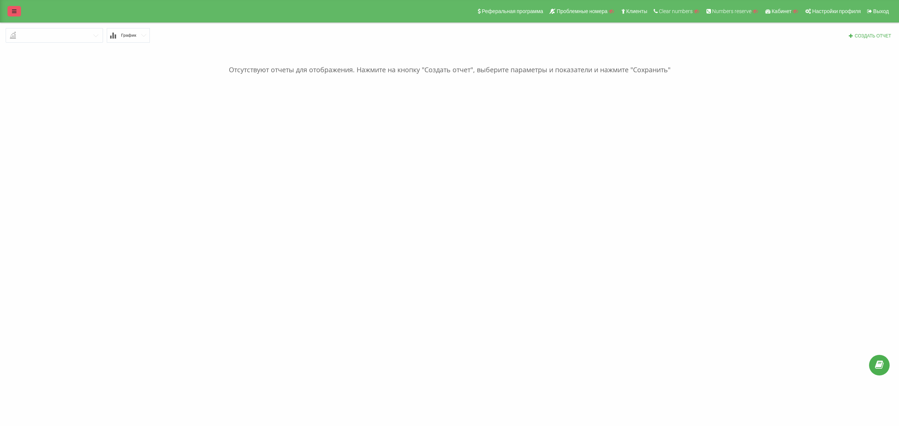
click at [11, 14] on link at bounding box center [13, 11] width 13 height 10
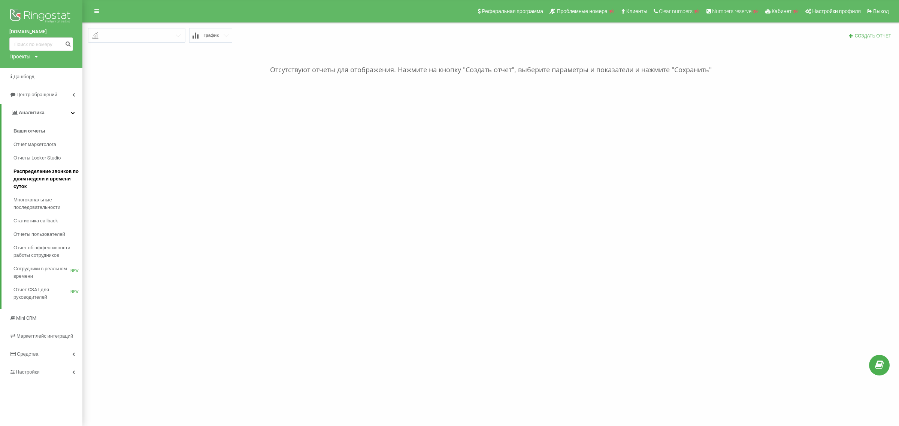
click at [49, 182] on span "Распределение звонков по дням недели и времени суток" at bounding box center [45, 179] width 65 height 22
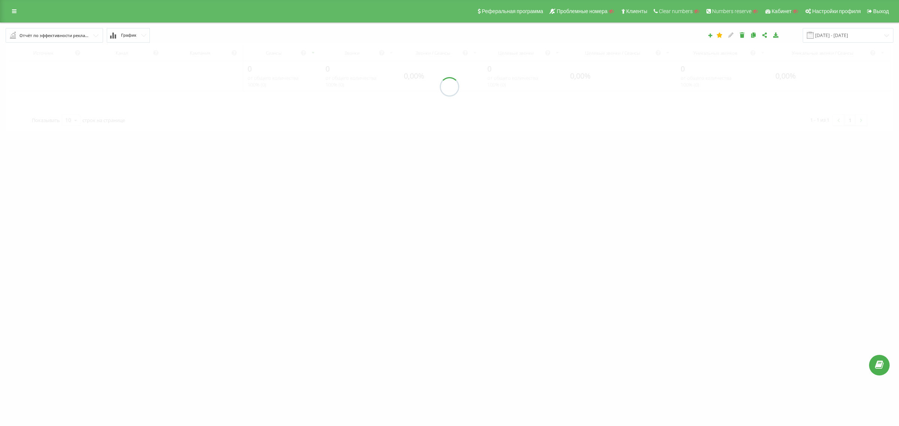
click at [72, 35] on div "Отчёт по эффективности рекламных кампаний" at bounding box center [54, 35] width 70 height 8
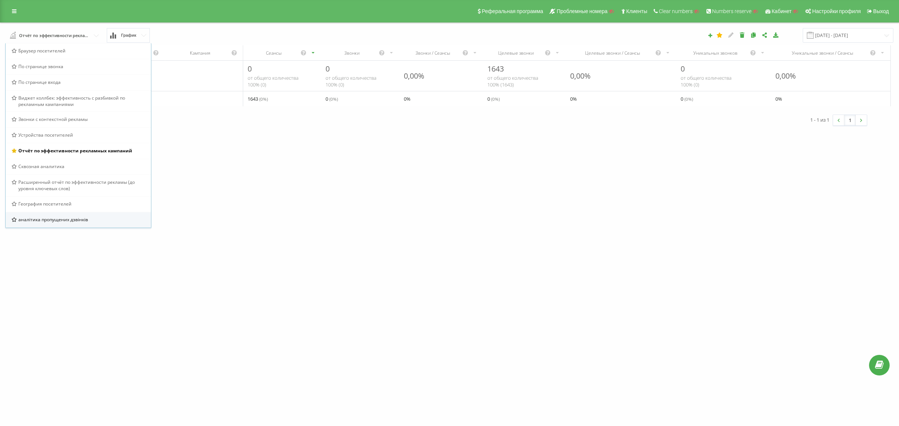
click at [90, 218] on div "аналітика пропущених дзвінків" at bounding box center [78, 219] width 133 height 6
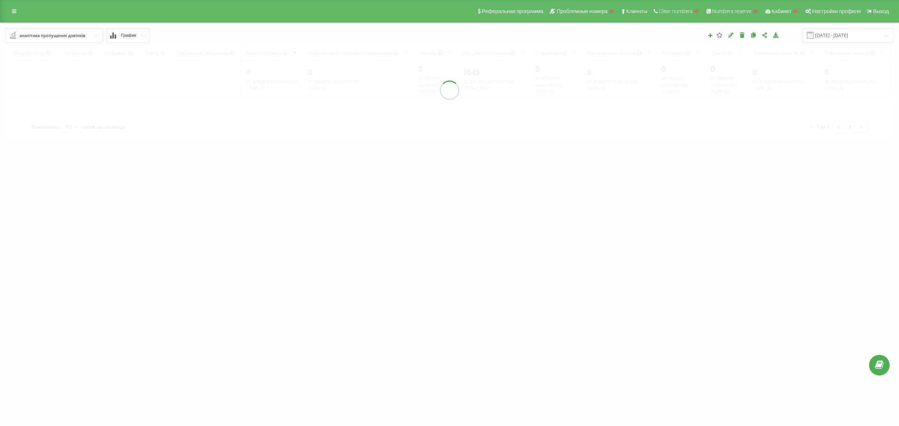
click at [73, 36] on div "аналітика пропущених дзвінків" at bounding box center [52, 35] width 66 height 8
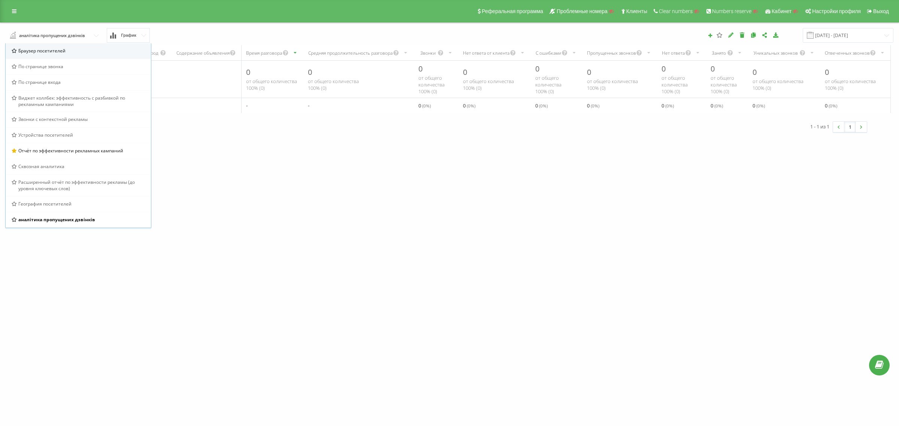
click at [74, 54] on div "Браузер посетителей" at bounding box center [78, 51] width 145 height 16
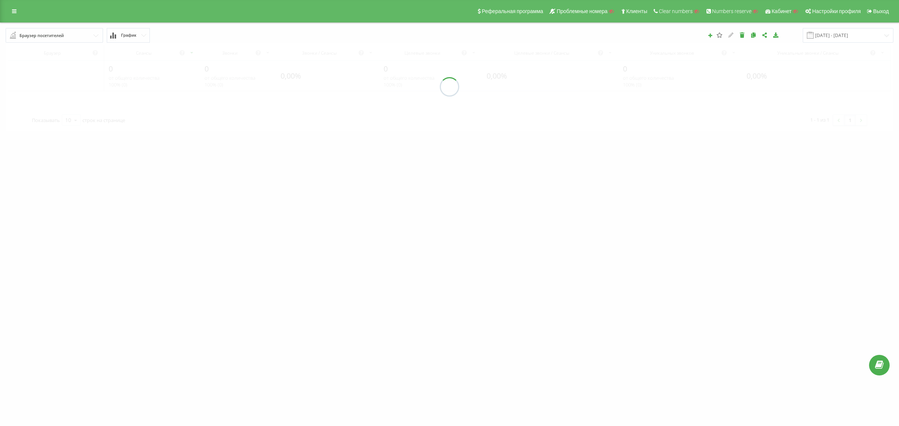
click at [76, 34] on input "text" at bounding box center [54, 34] width 97 height 13
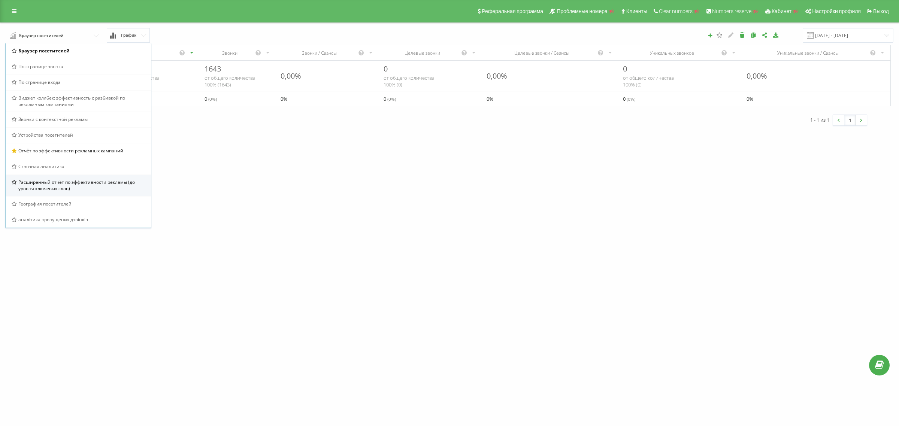
click at [97, 188] on span "Расширенный отчёт по эффективности рекламы (до уровня ключевых слов)" at bounding box center [81, 185] width 127 height 13
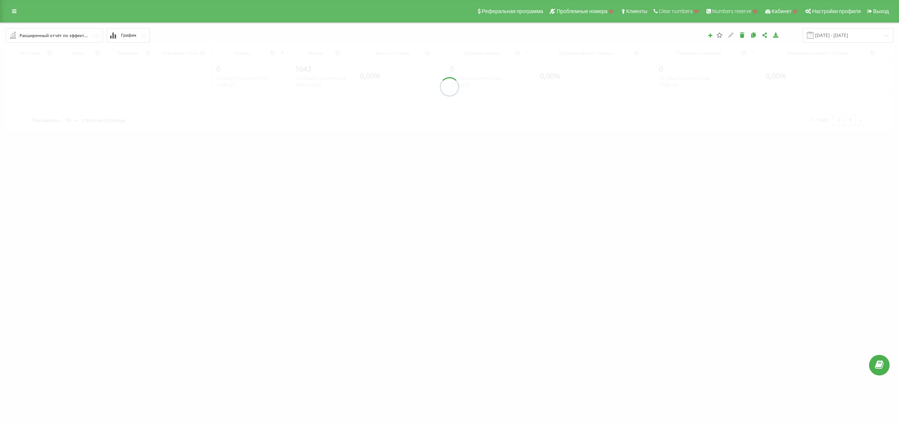
click at [73, 31] on input "text" at bounding box center [54, 34] width 97 height 13
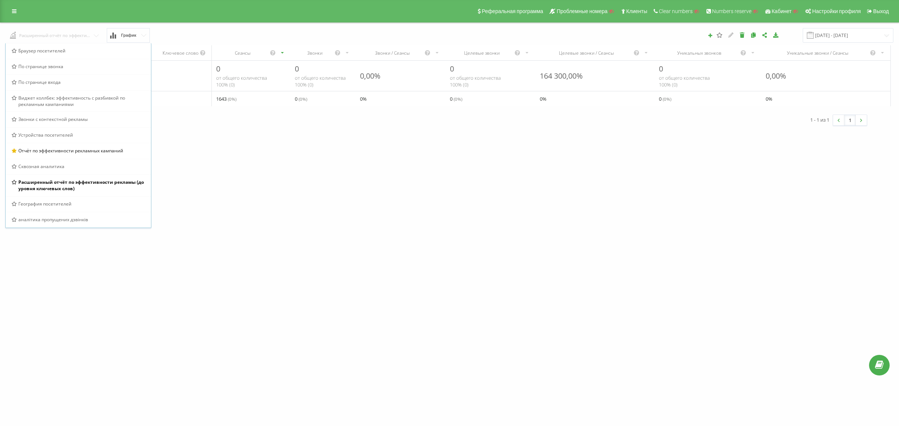
click at [73, 31] on input "text" at bounding box center [54, 34] width 97 height 13
